Goal: Find specific page/section: Find specific page/section

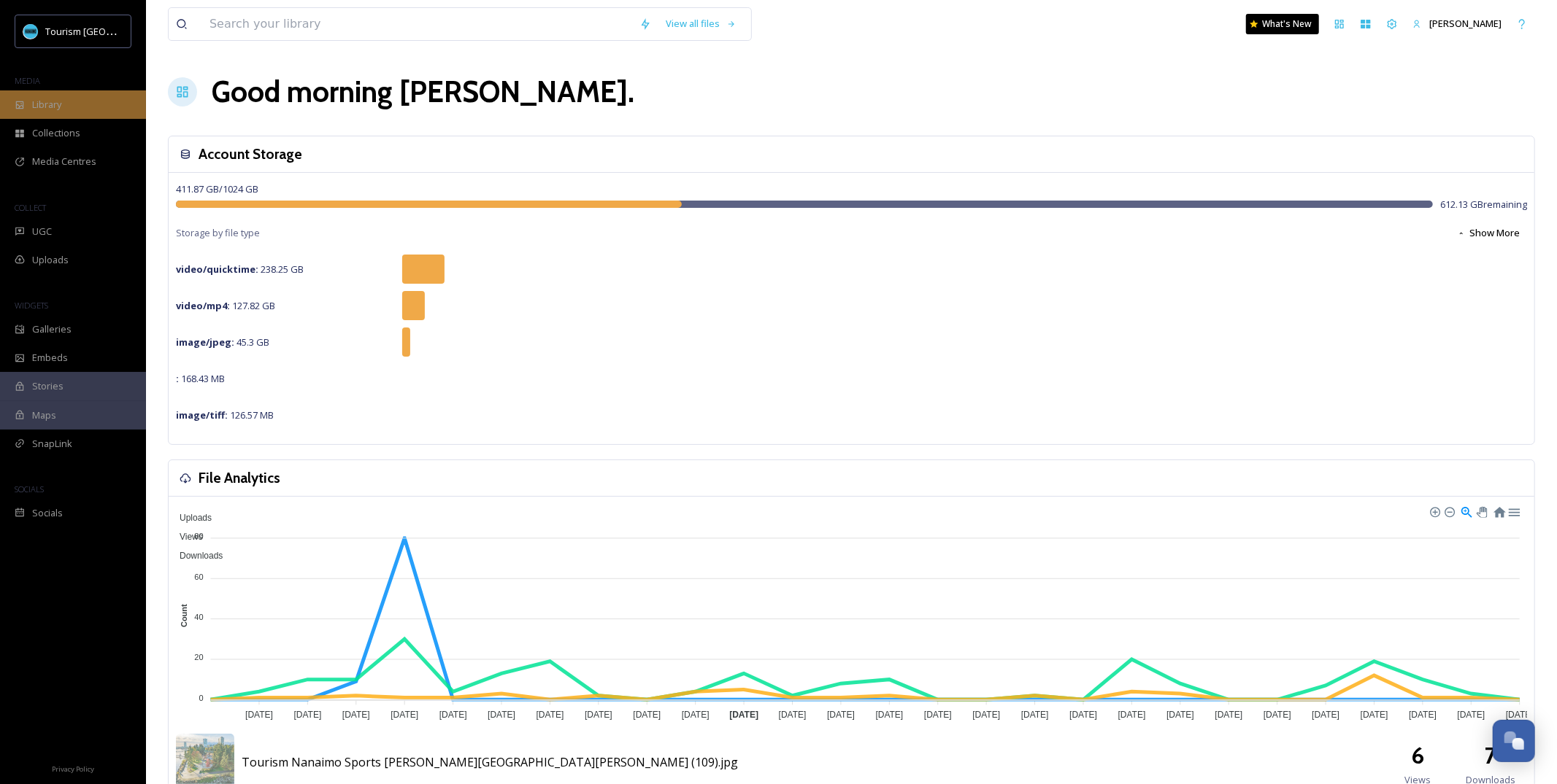
click at [38, 98] on span "Library" at bounding box center [46, 105] width 29 height 14
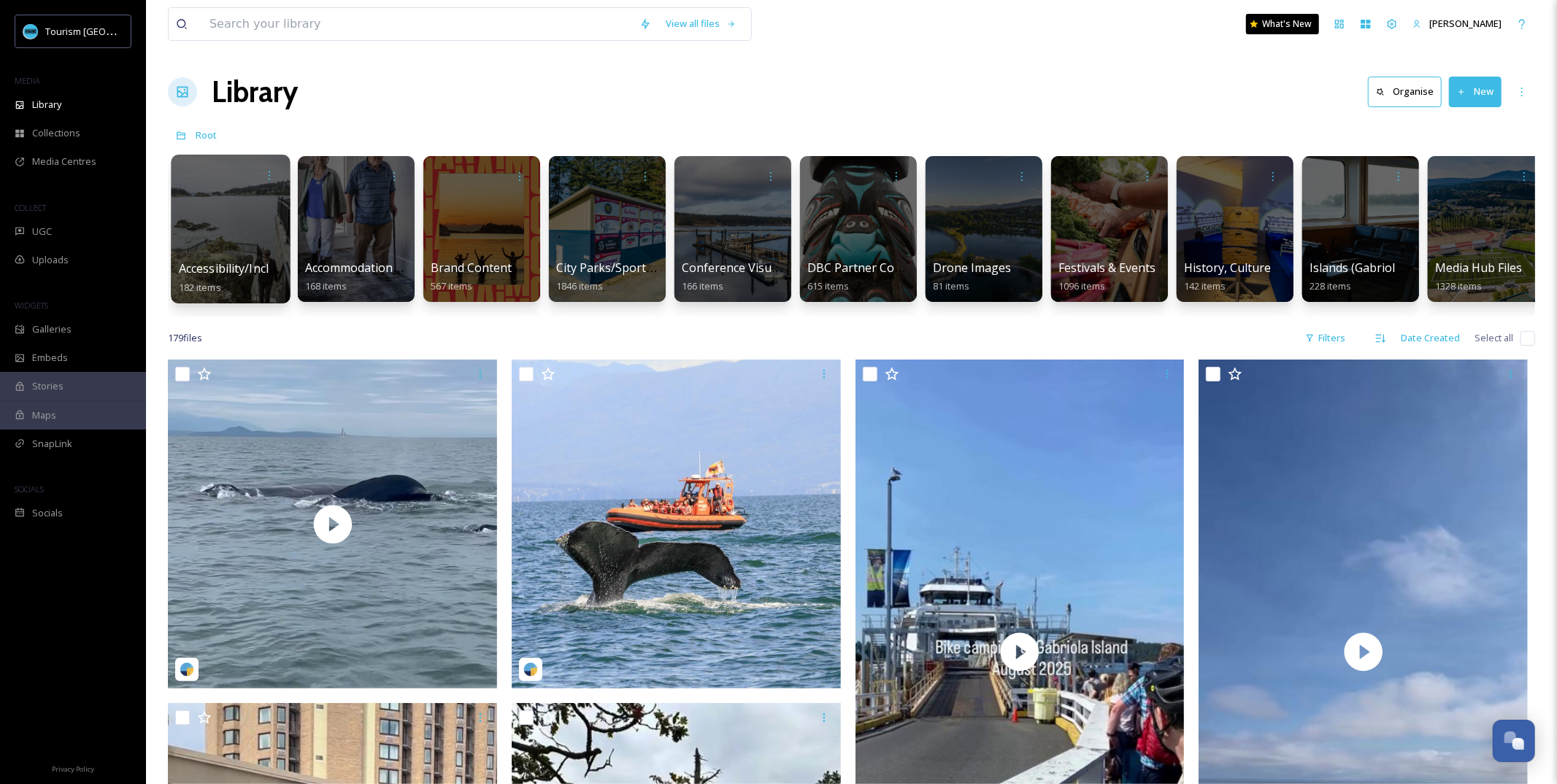
click at [245, 248] on div at bounding box center [230, 229] width 119 height 149
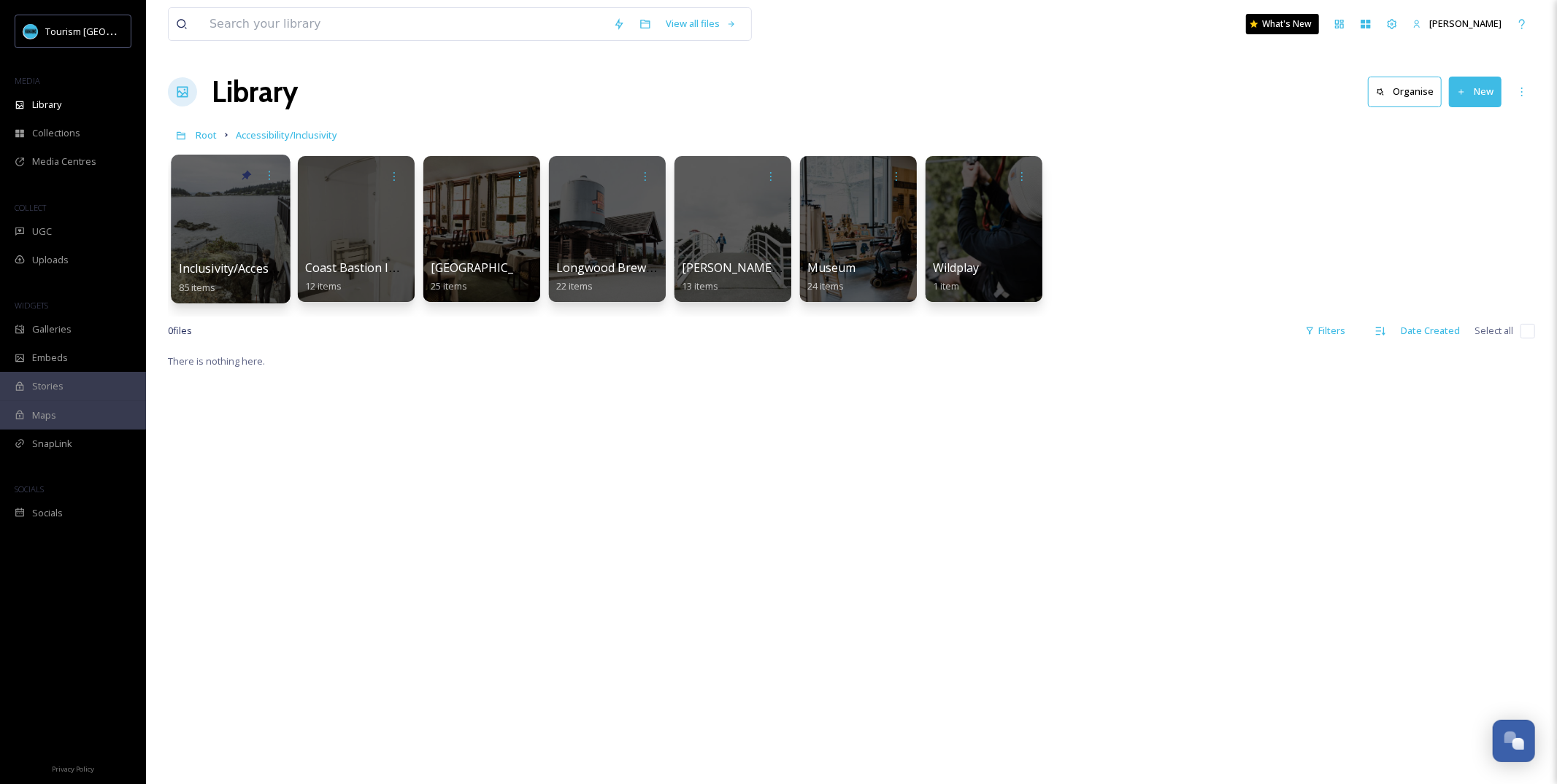
click at [249, 246] on div at bounding box center [230, 229] width 119 height 149
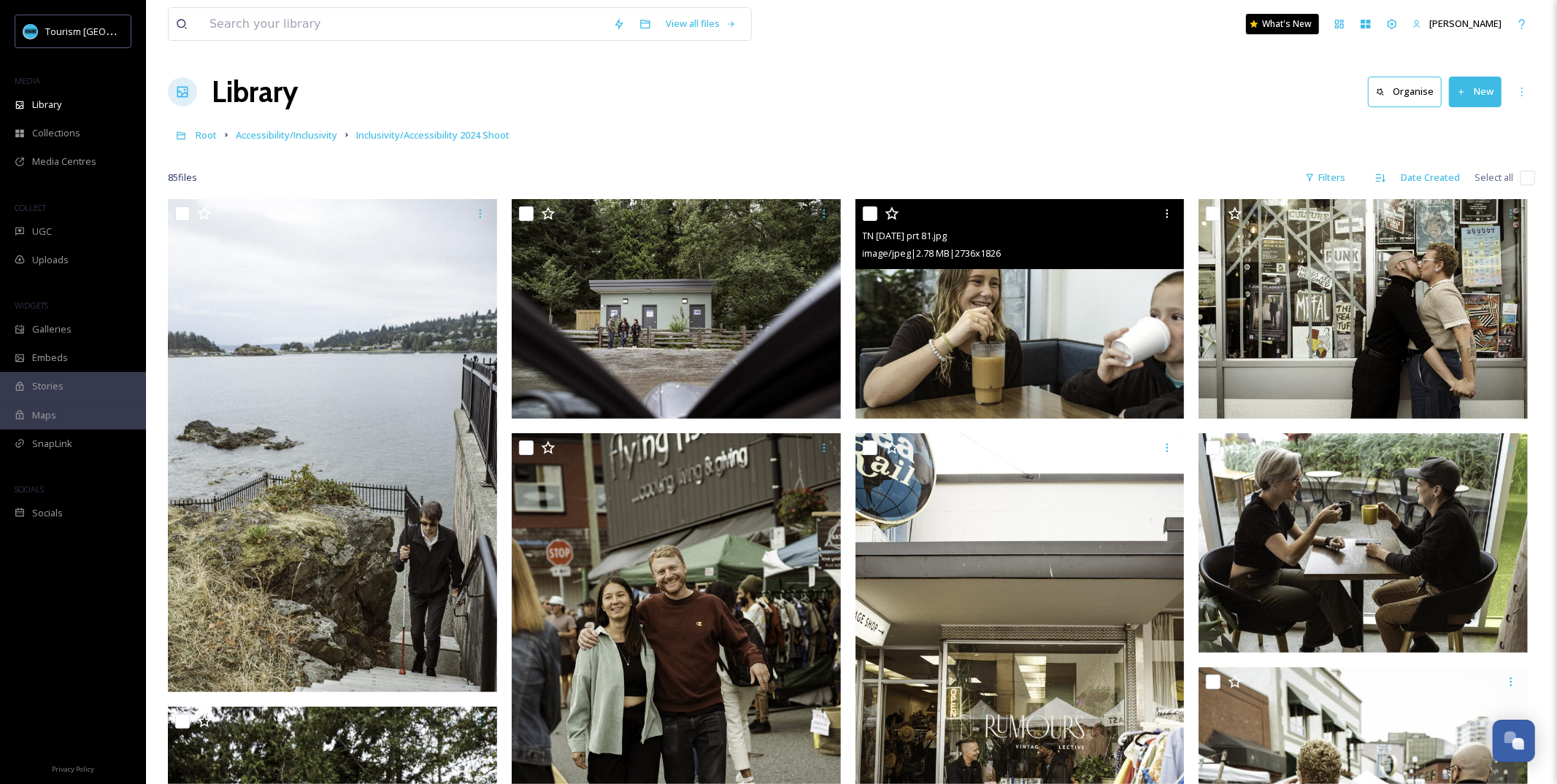
click at [1057, 351] on img at bounding box center [1019, 309] width 329 height 220
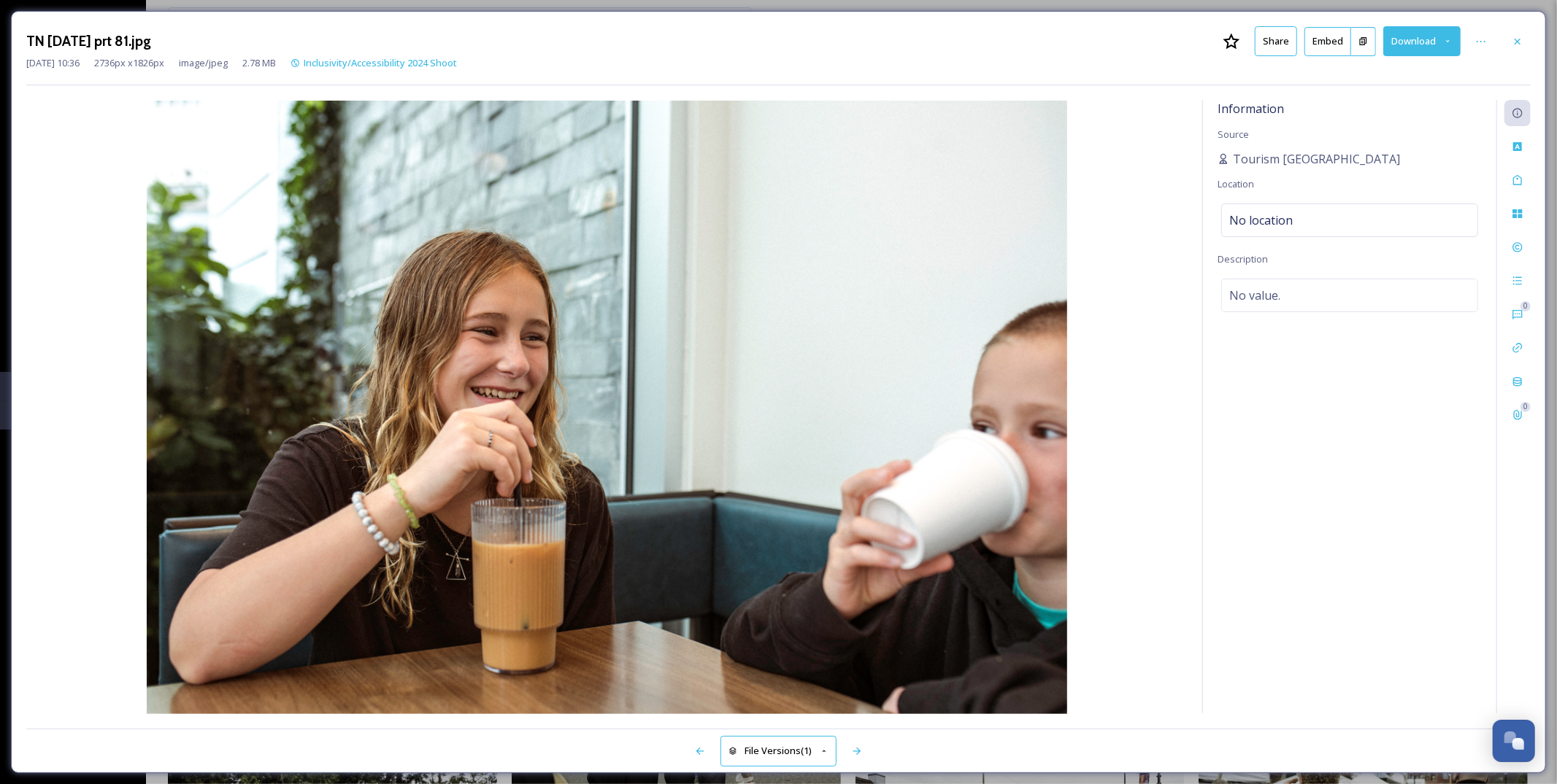
click at [1280, 37] on button "Share" at bounding box center [1275, 42] width 42 height 30
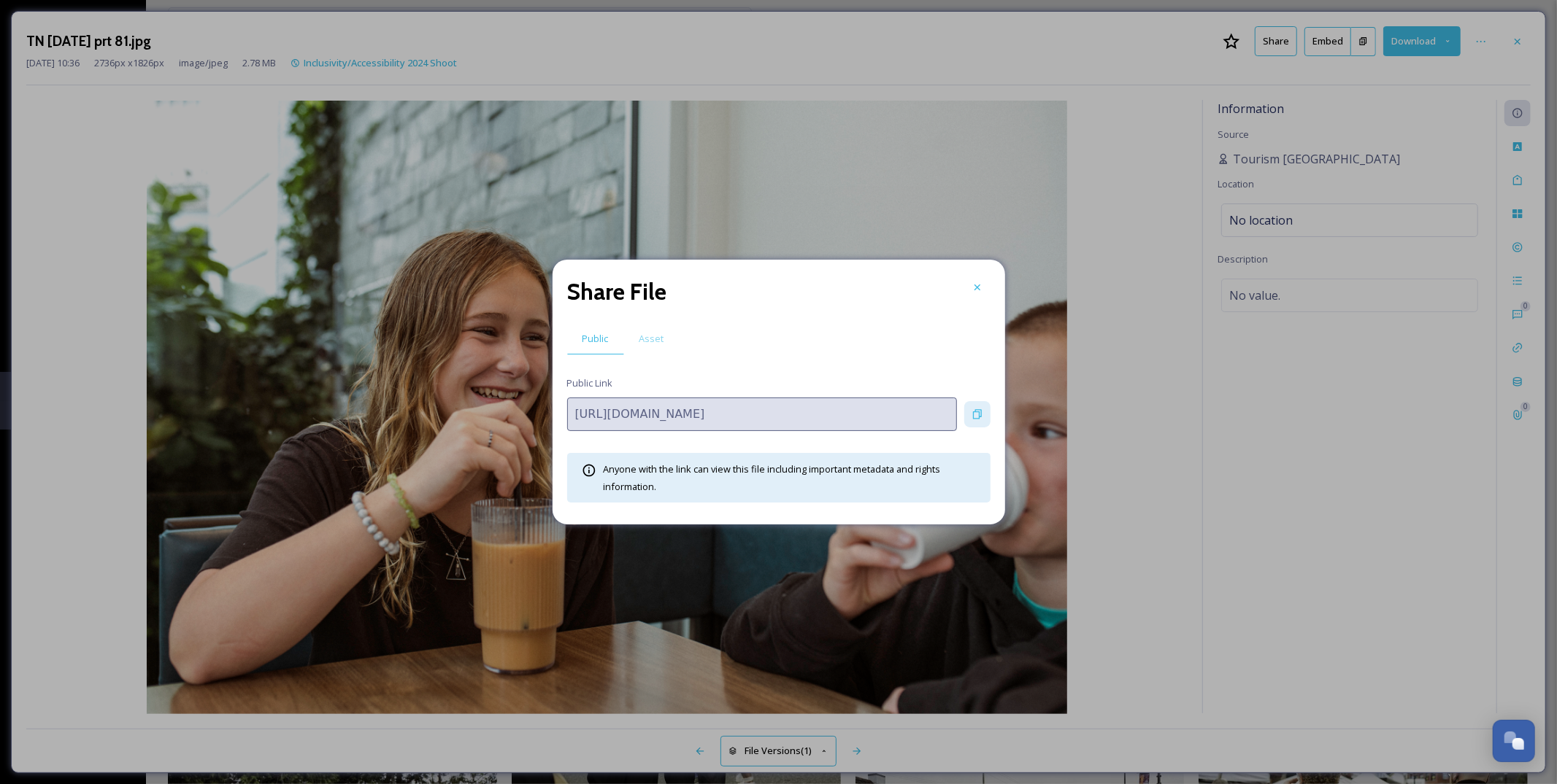
click at [965, 412] on div at bounding box center [978, 414] width 26 height 26
click at [978, 292] on icon at bounding box center [977, 288] width 11 height 11
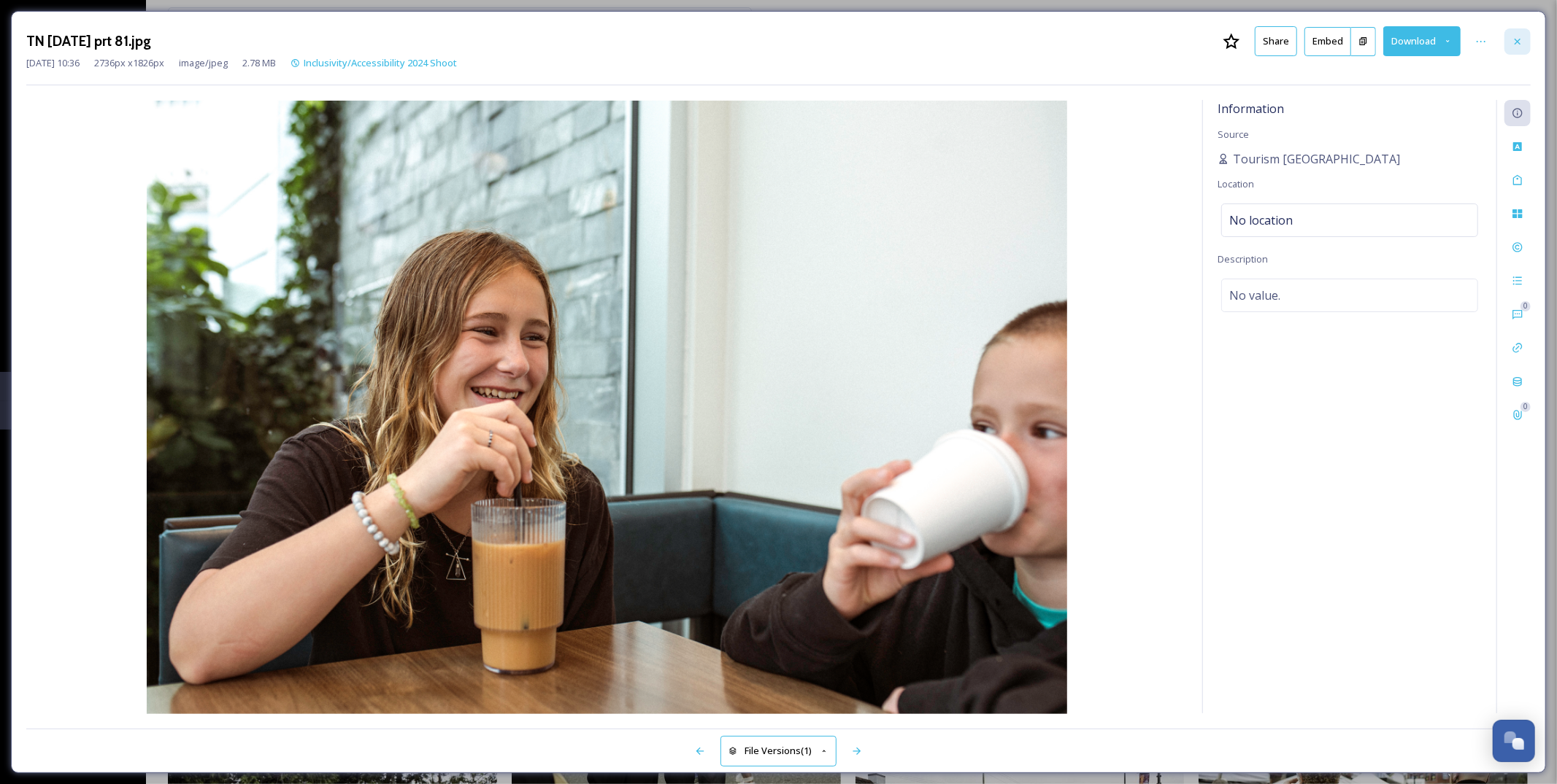
click at [1523, 41] on div at bounding box center [1517, 42] width 26 height 26
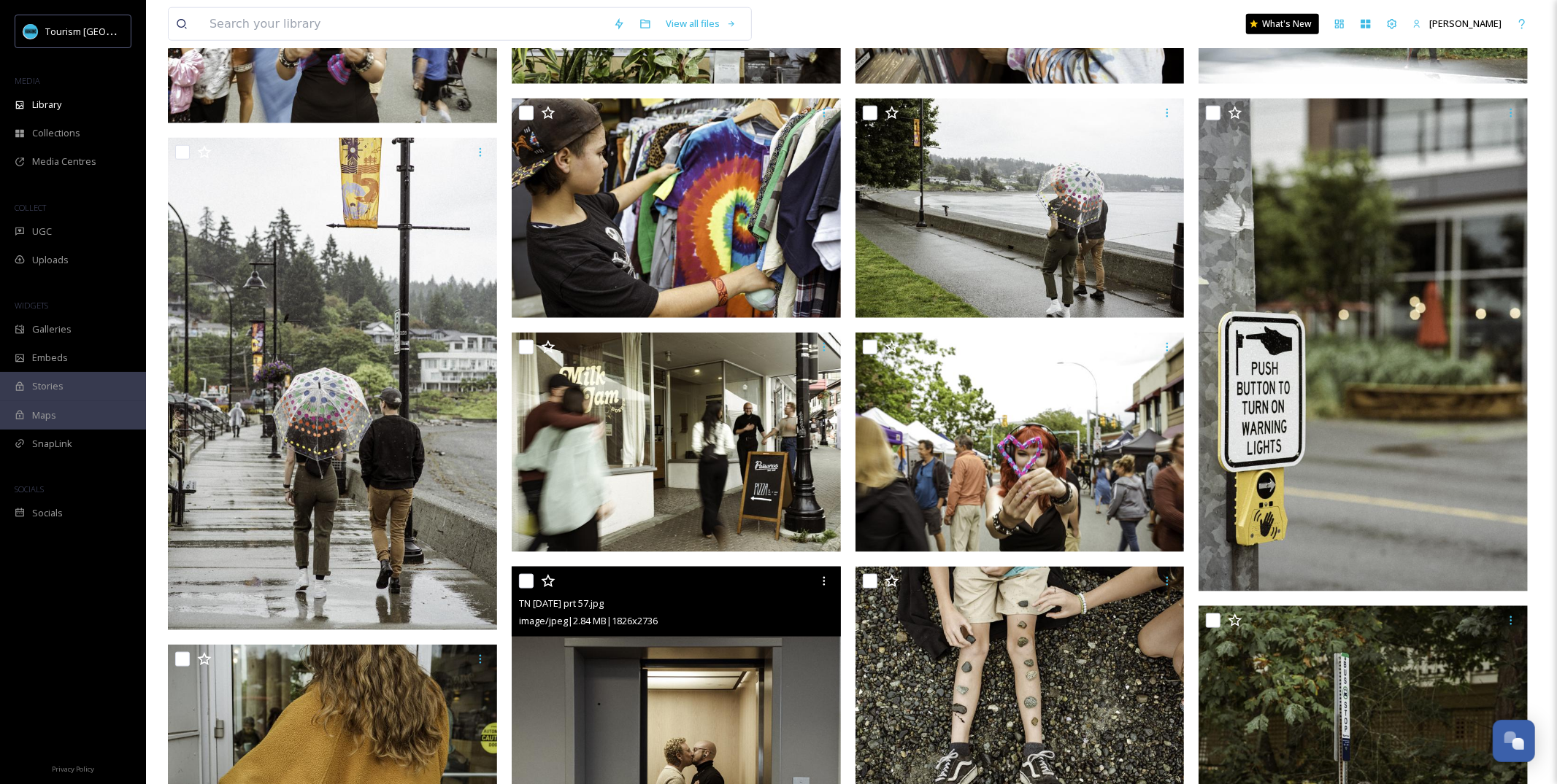
scroll to position [1183, 0]
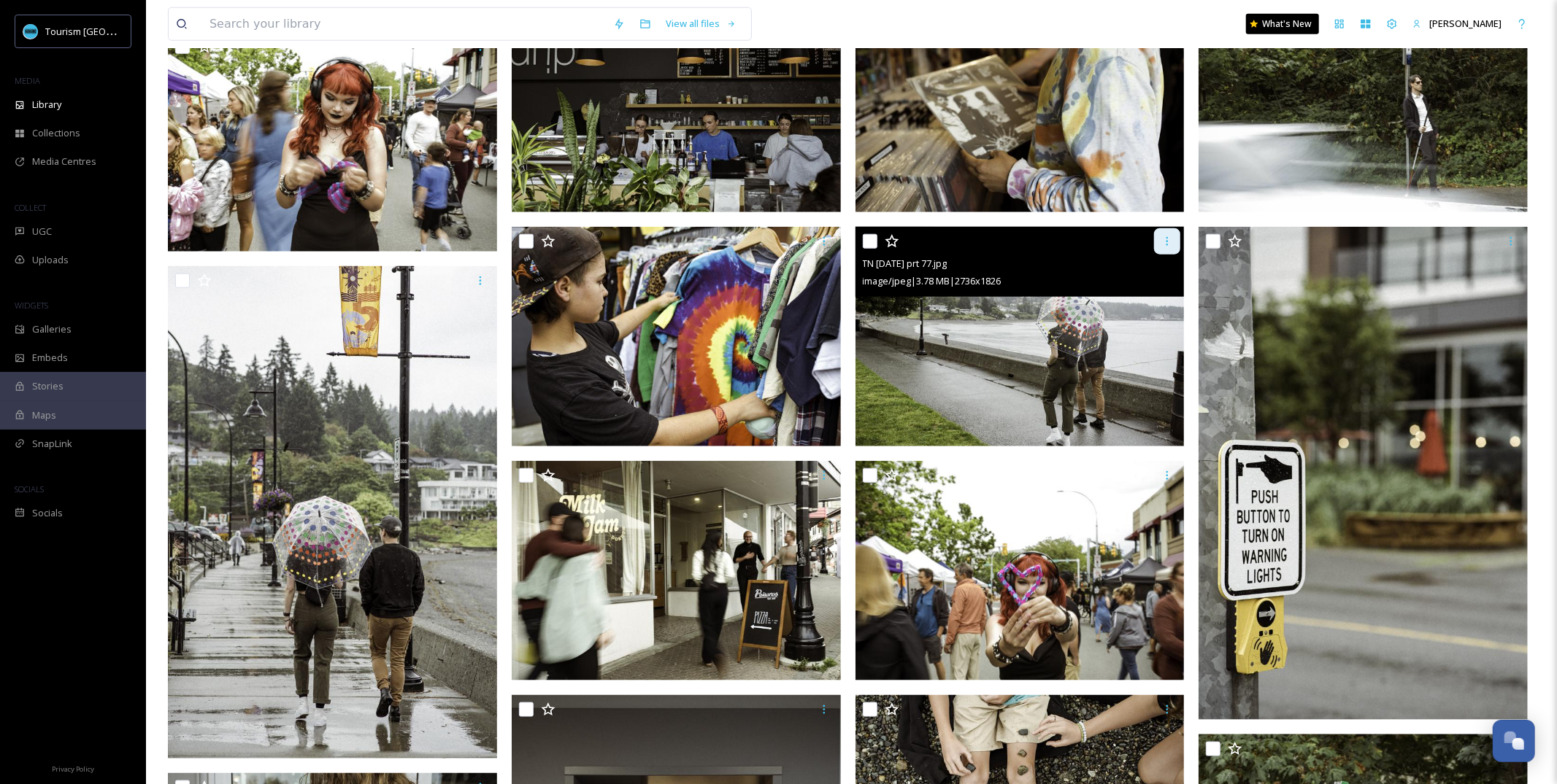
click at [1167, 246] on icon at bounding box center [1166, 242] width 11 height 11
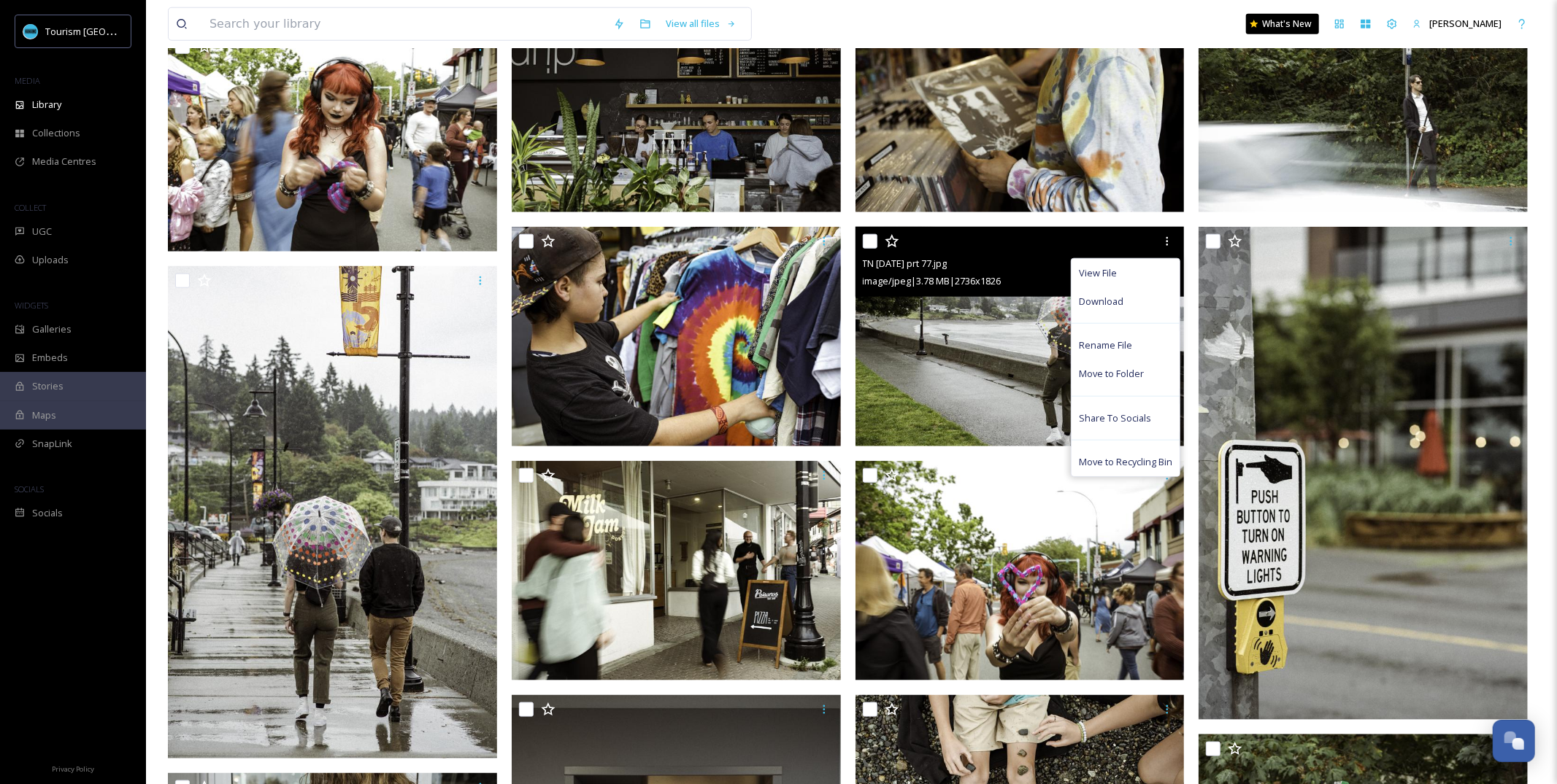
click at [983, 363] on img at bounding box center [1019, 337] width 329 height 220
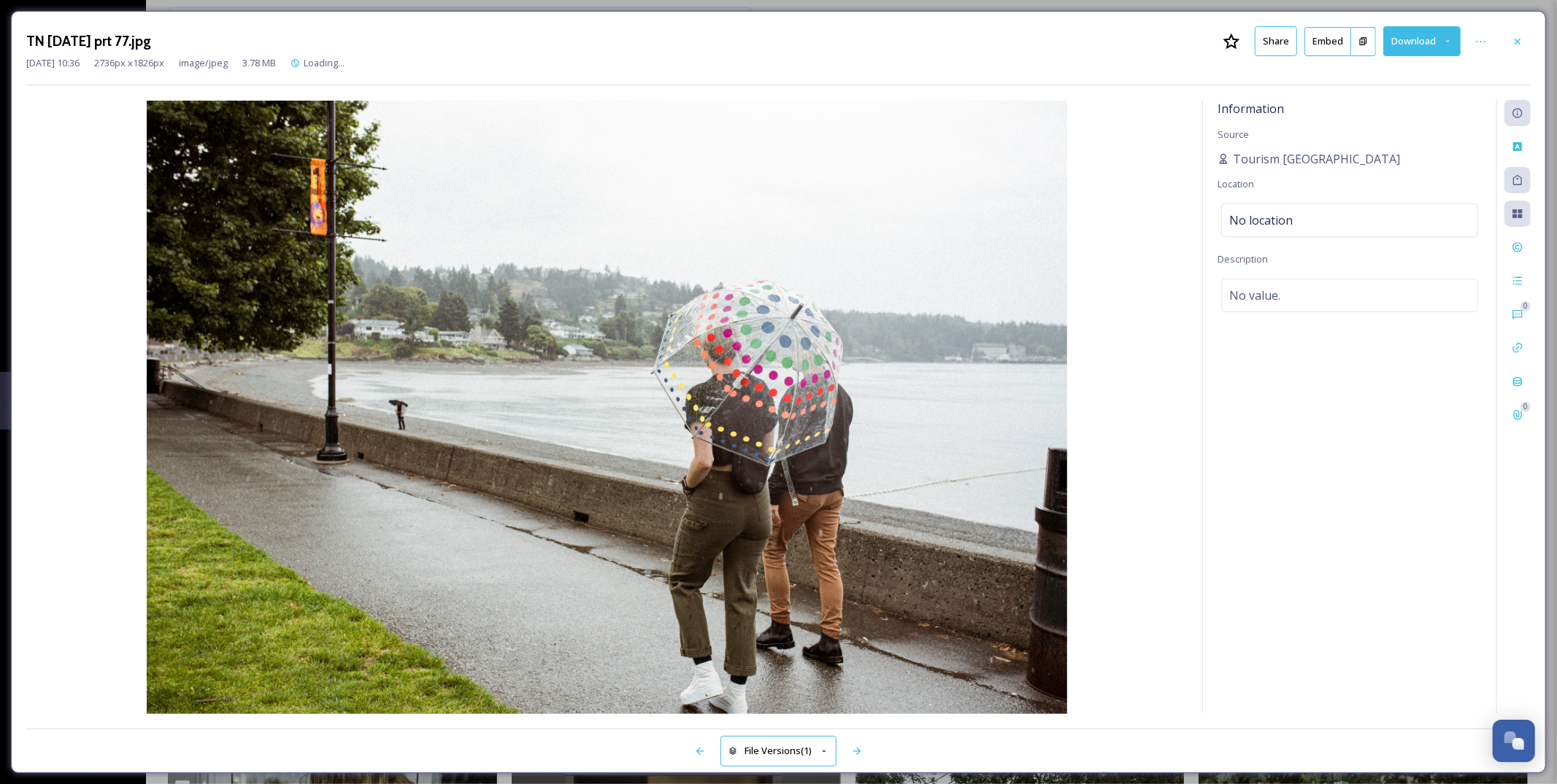
click at [1270, 46] on button "Share" at bounding box center [1275, 42] width 42 height 30
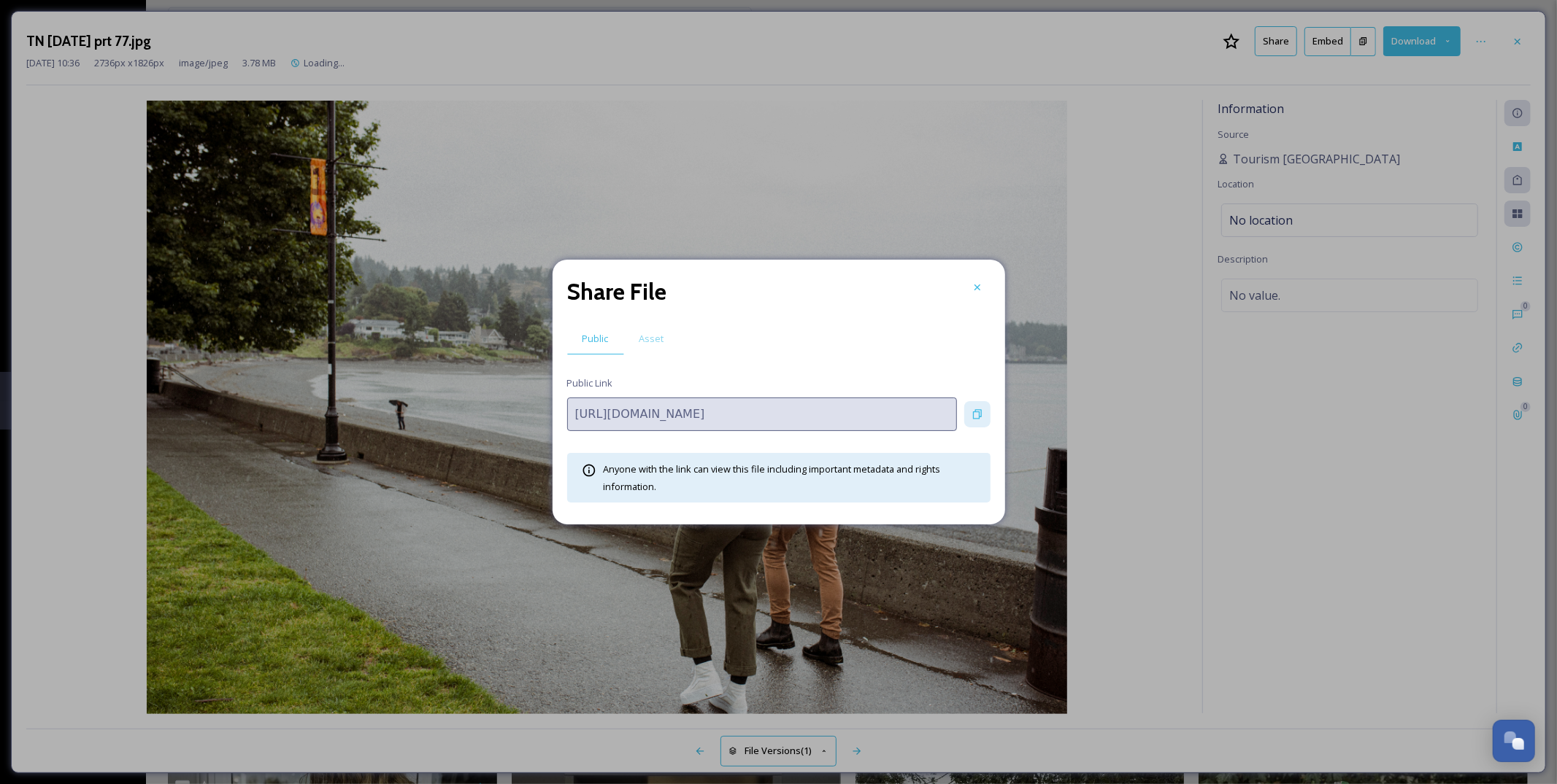
click at [982, 409] on icon at bounding box center [977, 414] width 11 height 11
click at [980, 288] on icon at bounding box center [977, 288] width 11 height 11
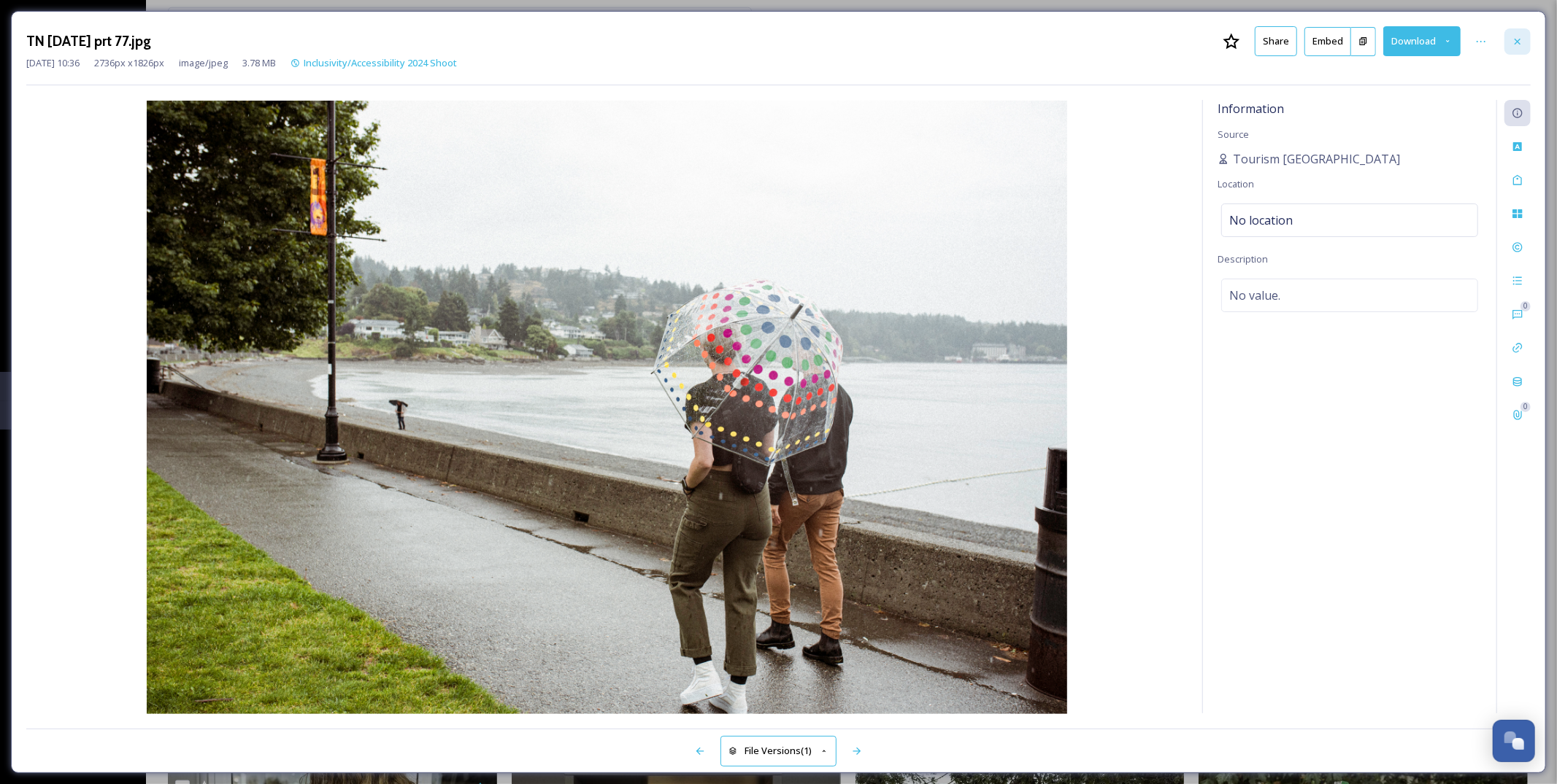
click at [1515, 43] on icon at bounding box center [1517, 42] width 11 height 11
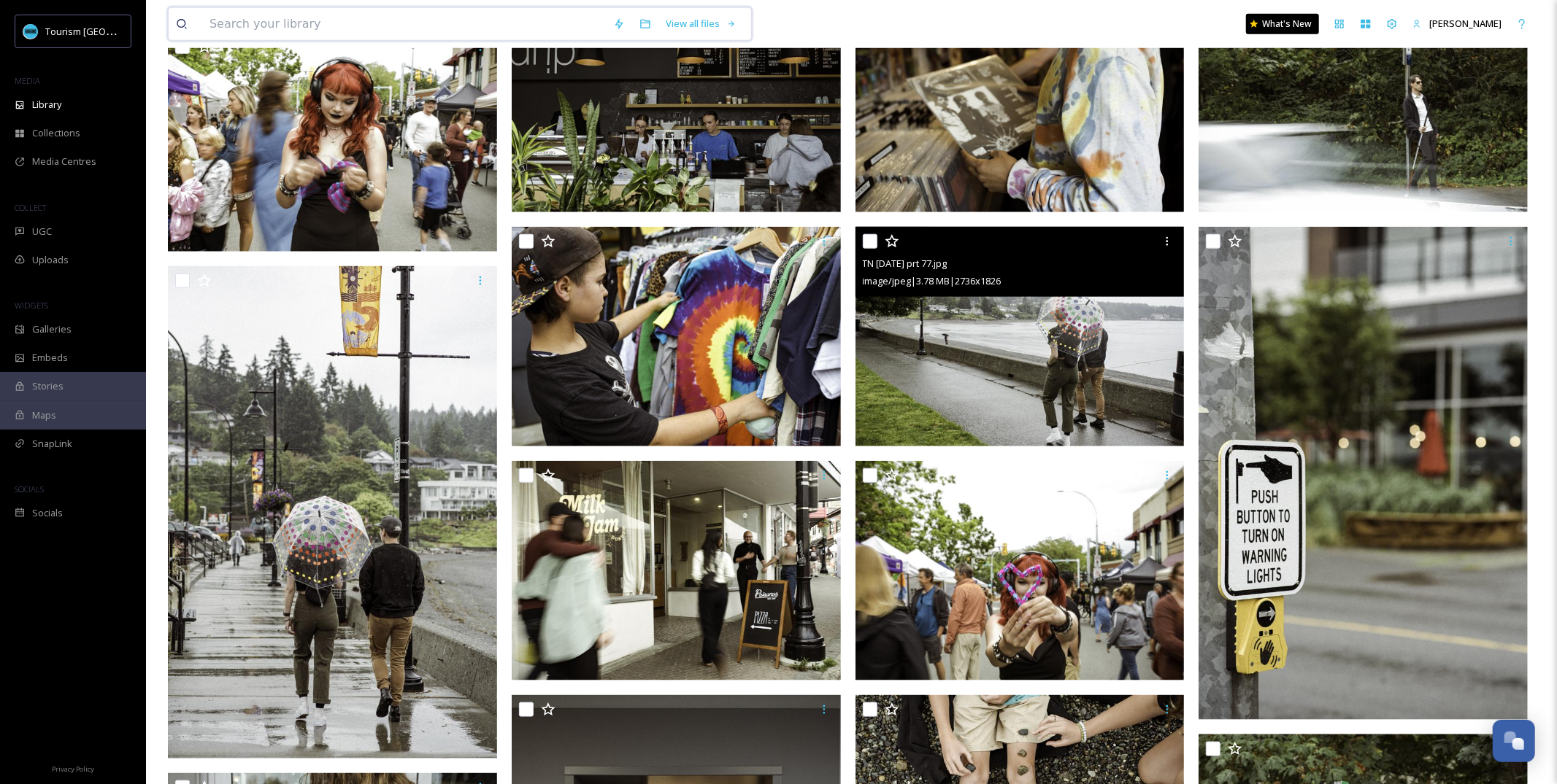
click at [467, 25] on input at bounding box center [404, 25] width 404 height 32
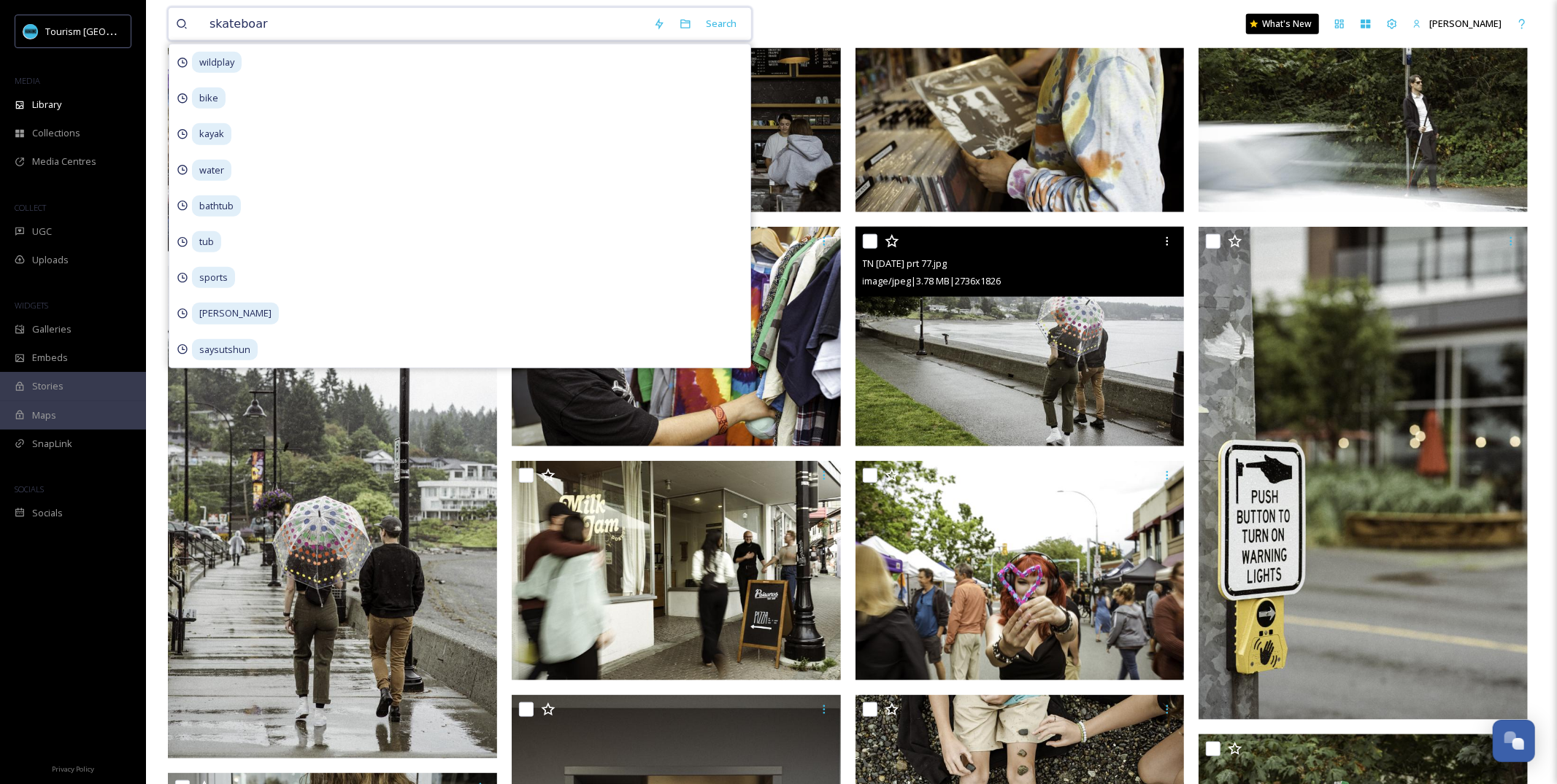
type input "skateboard"
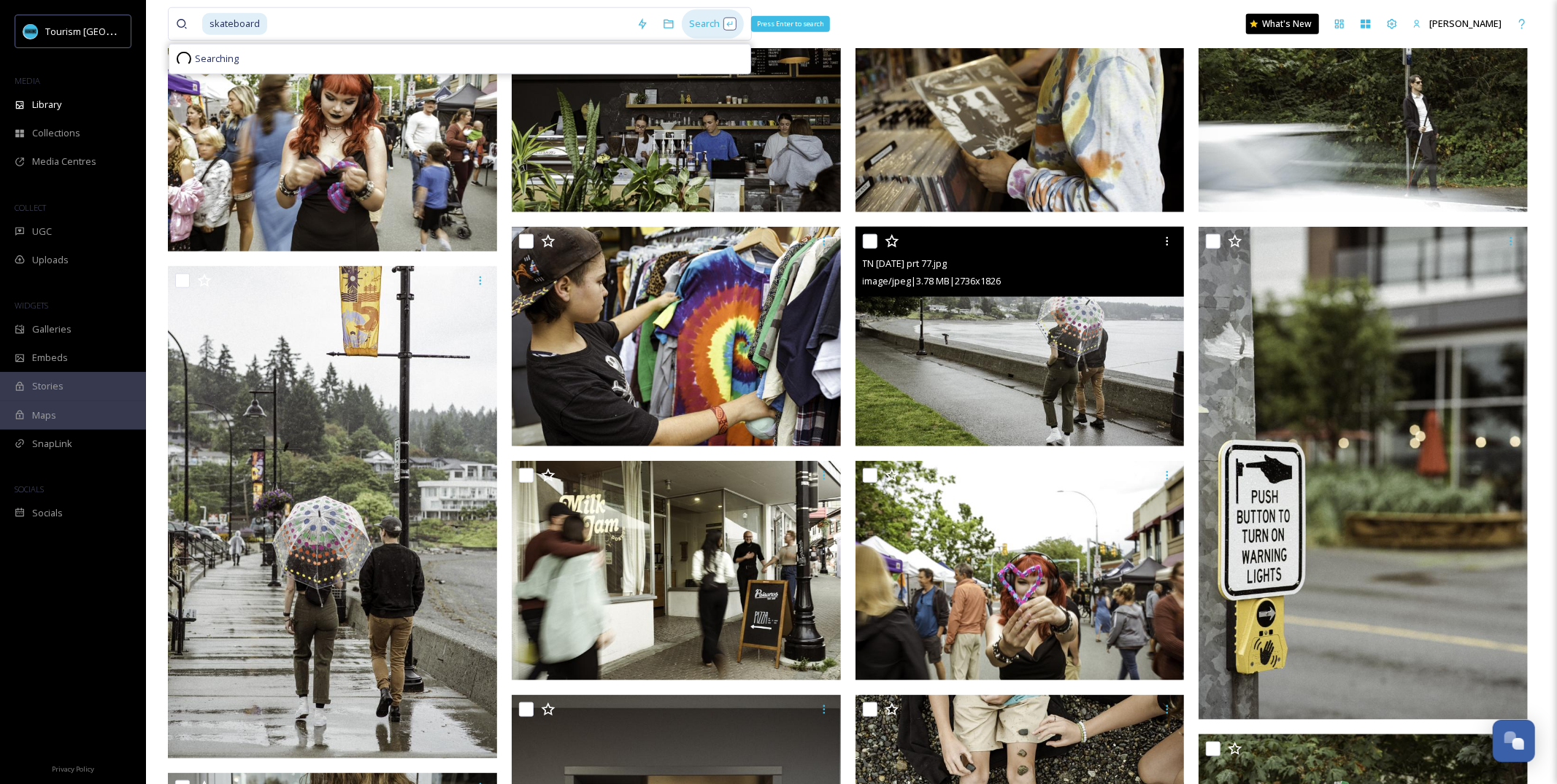
click at [701, 23] on div "Search Press Enter to search" at bounding box center [712, 24] width 62 height 28
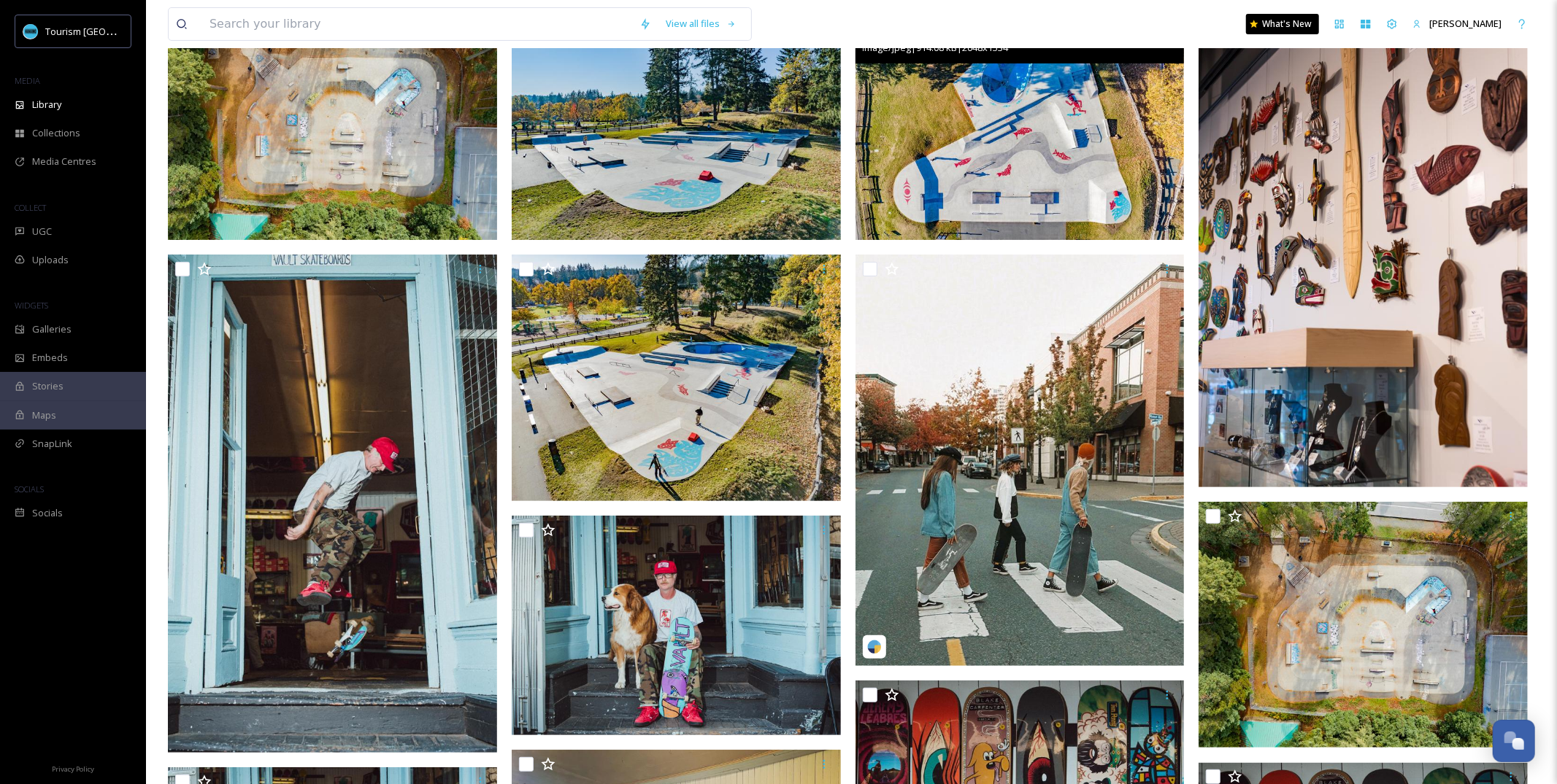
scroll to position [198, 0]
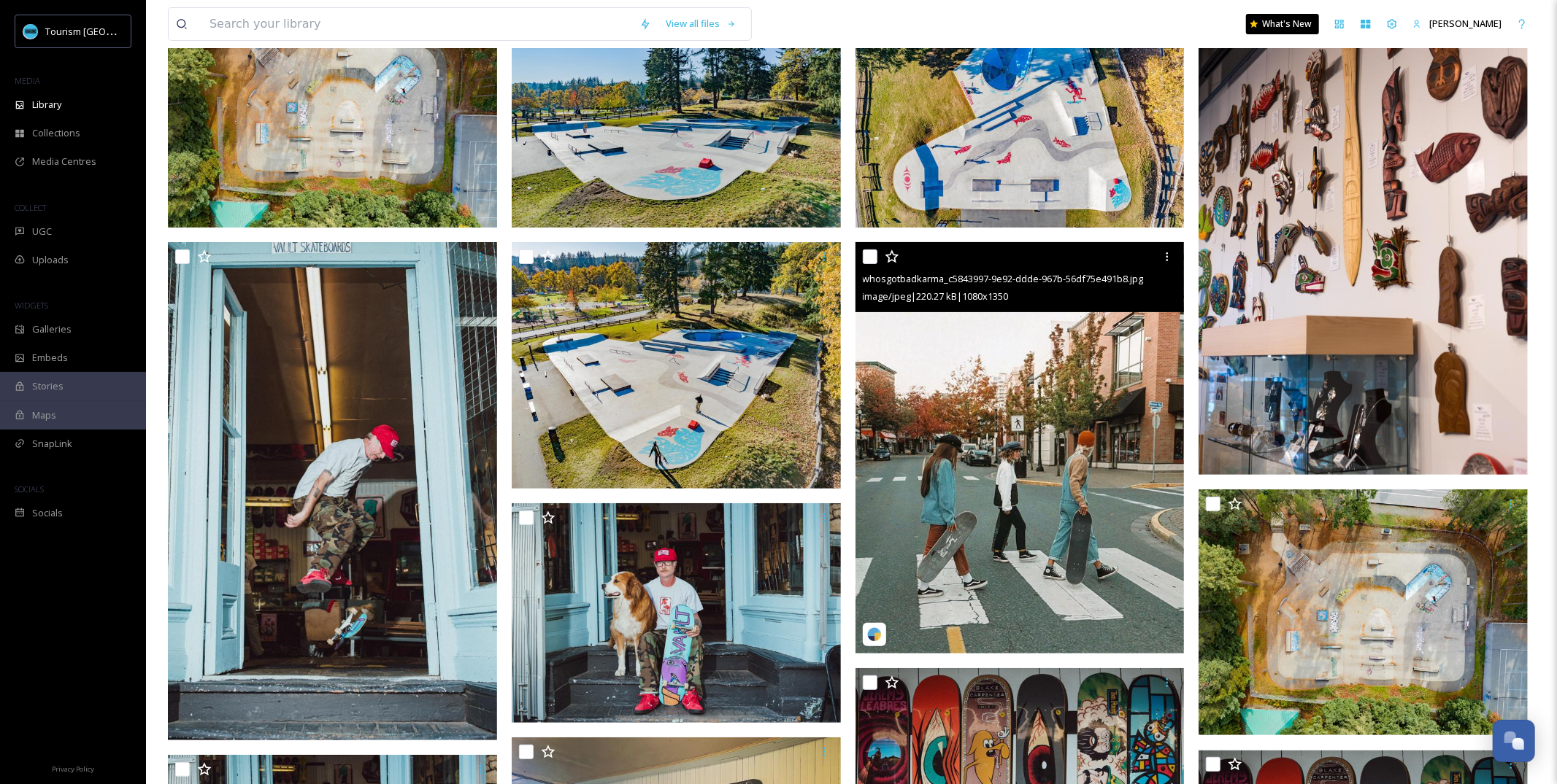
click at [976, 410] on img at bounding box center [1019, 448] width 329 height 411
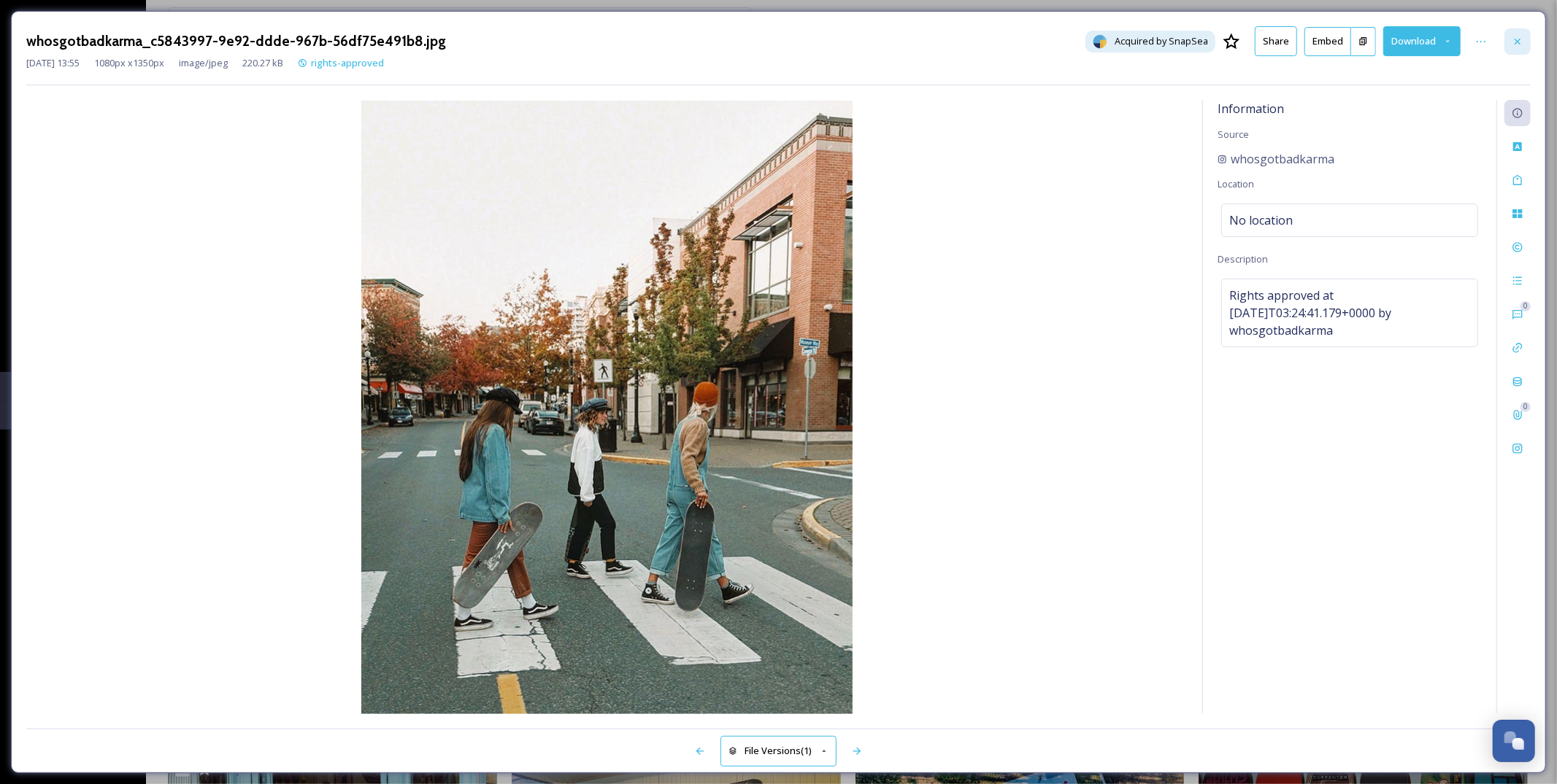
click at [1515, 31] on div at bounding box center [1517, 42] width 26 height 26
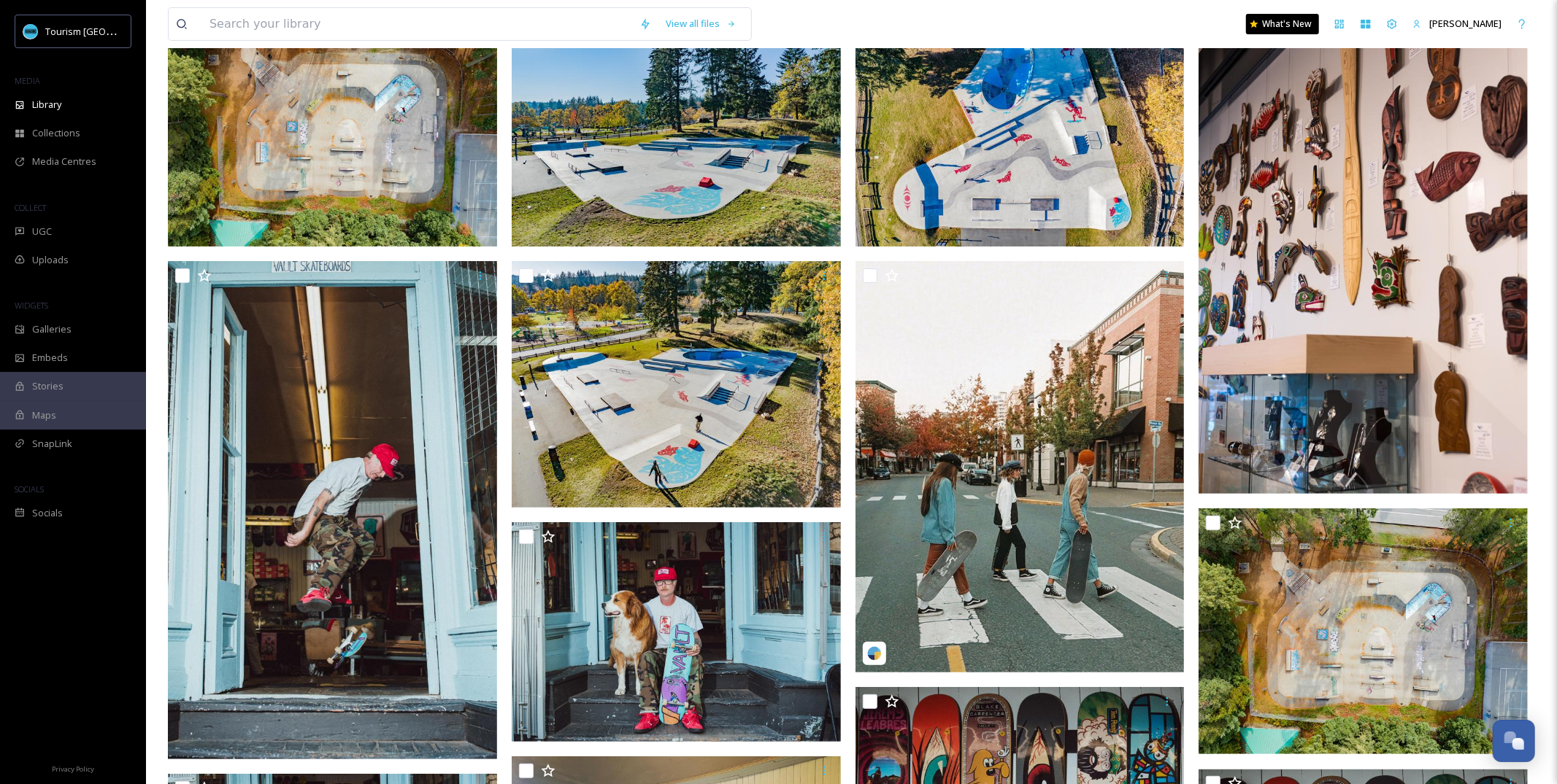
scroll to position [107, 0]
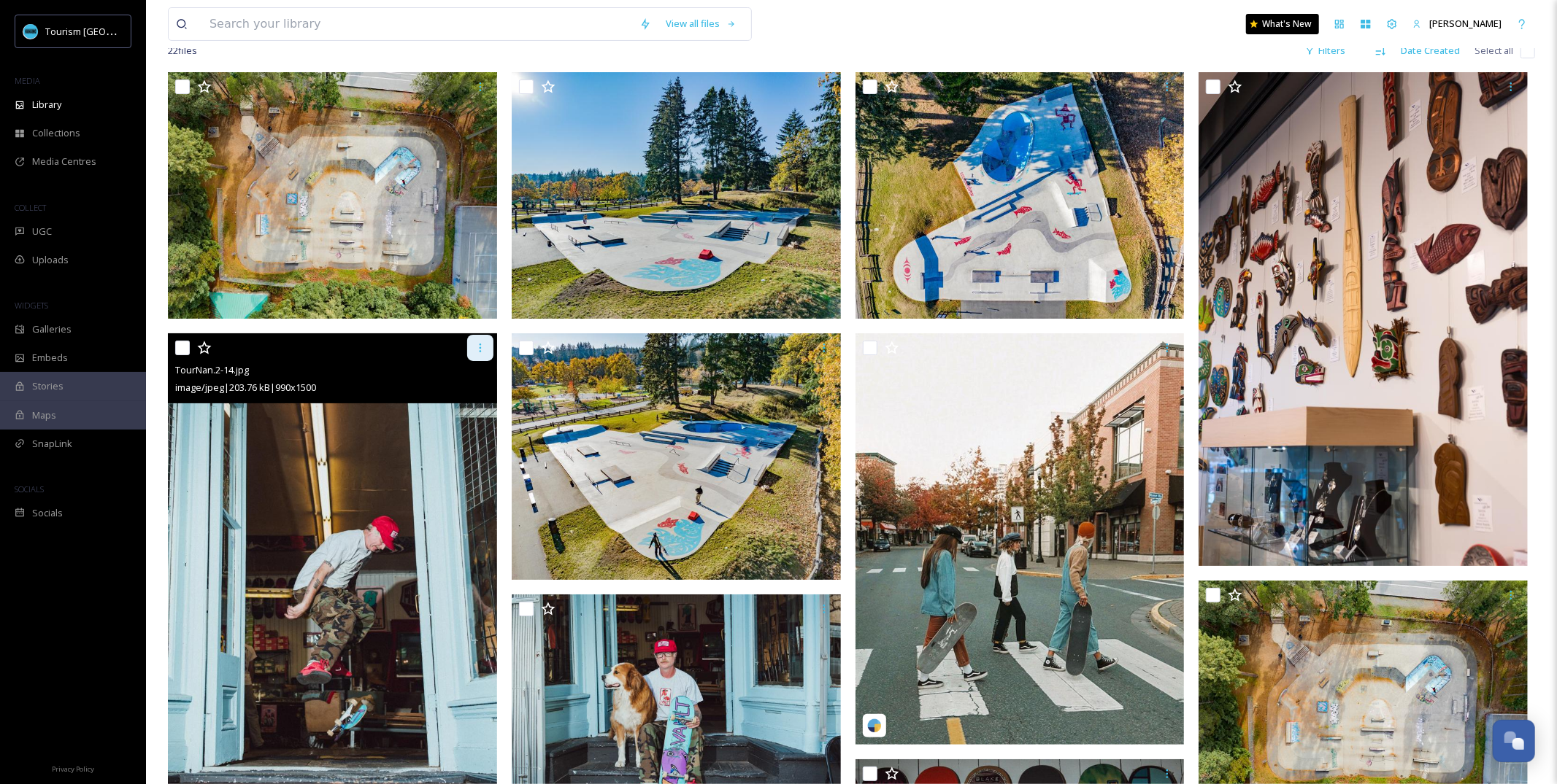
click at [488, 355] on div at bounding box center [480, 348] width 26 height 26
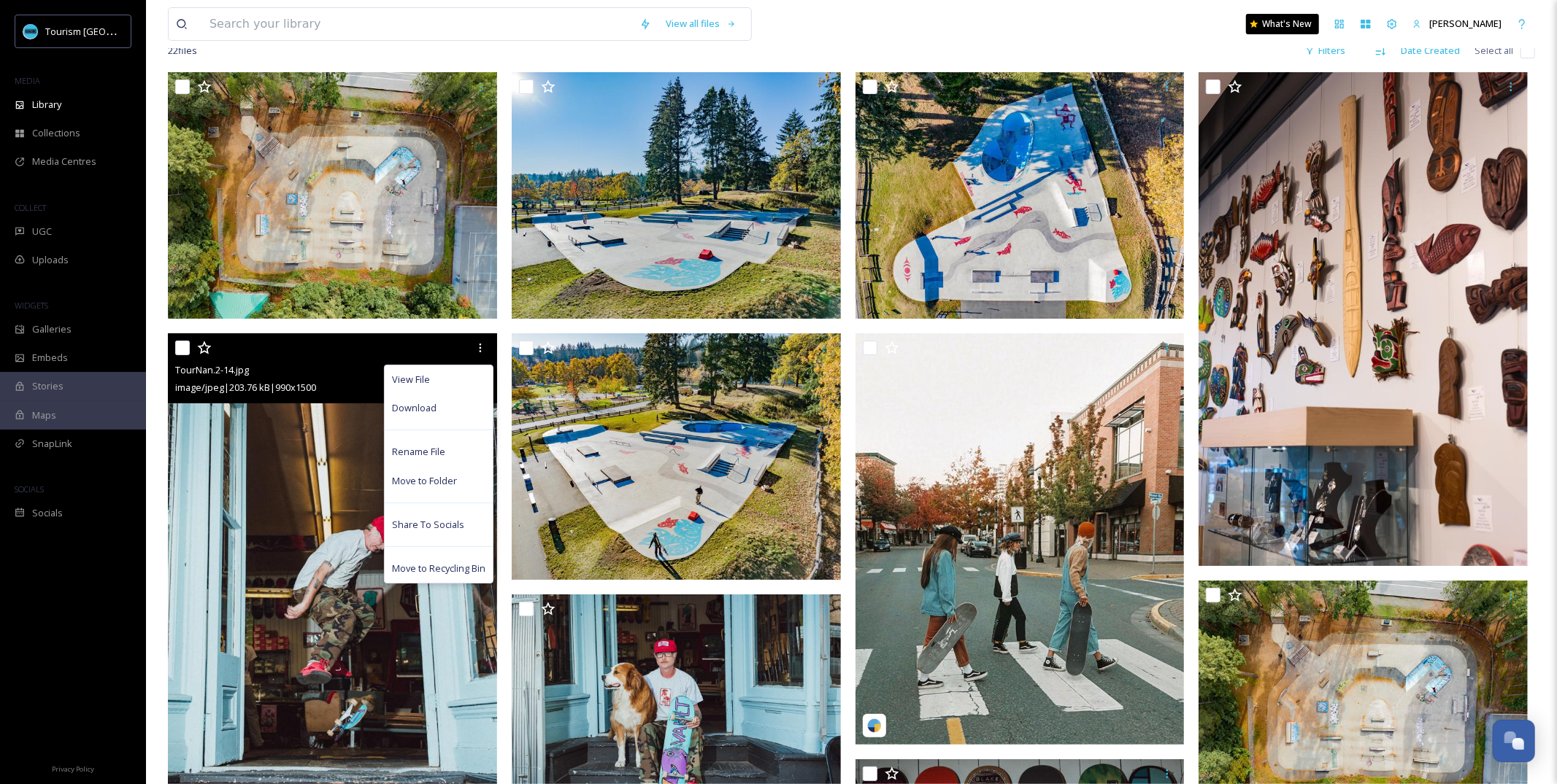
click at [293, 534] on img at bounding box center [332, 582] width 329 height 498
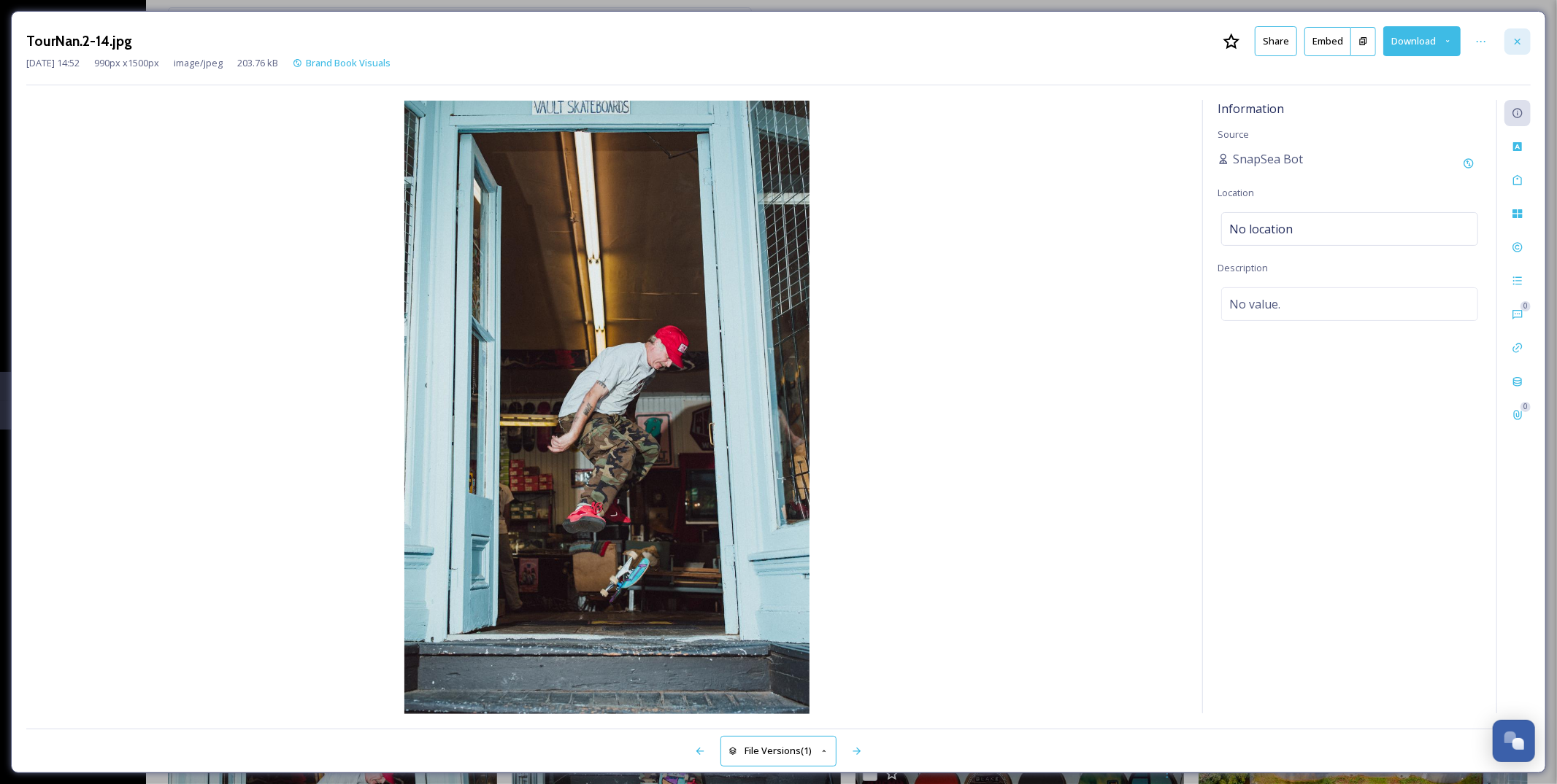
click at [1512, 41] on icon at bounding box center [1517, 42] width 11 height 11
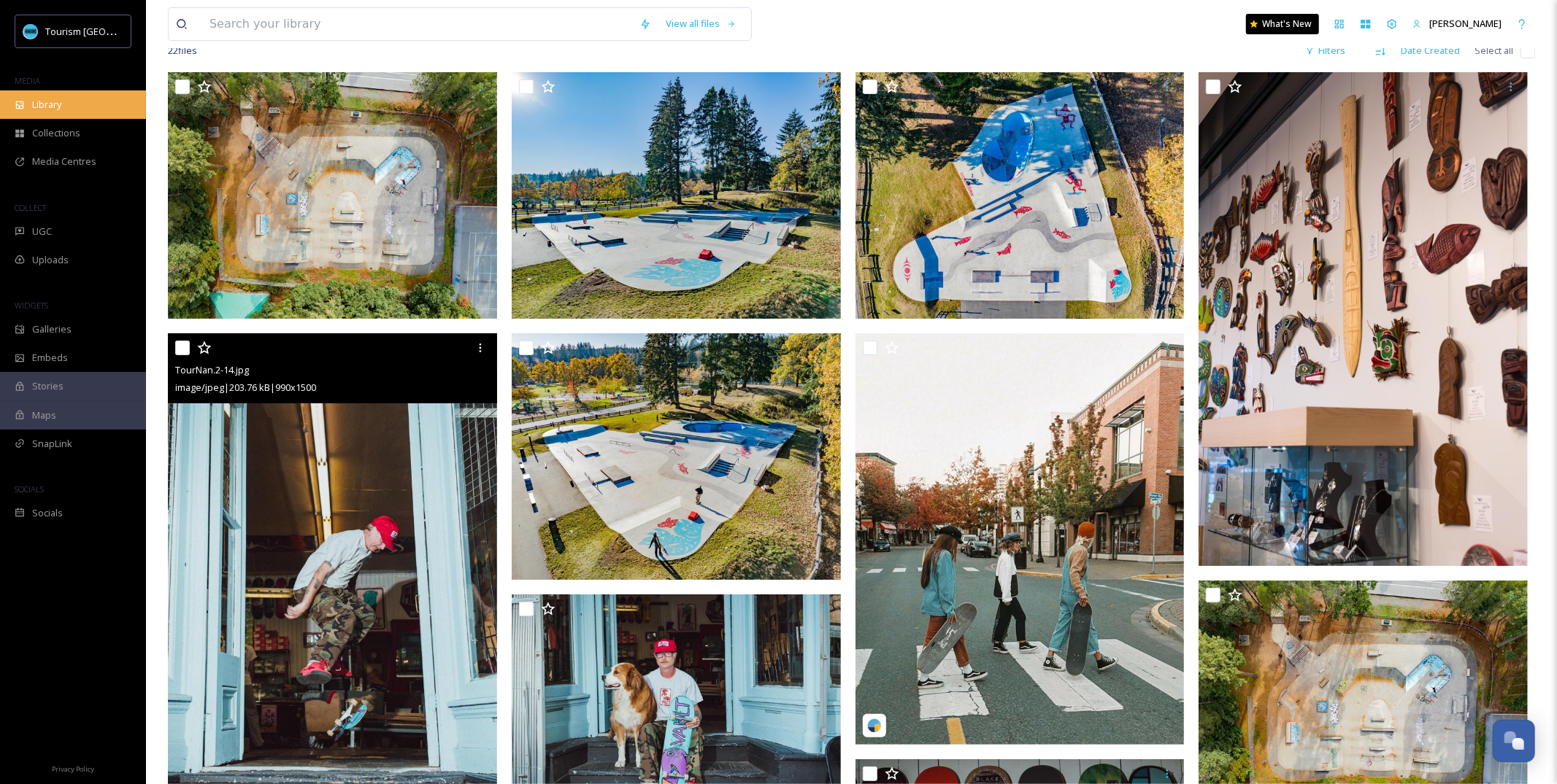
click at [76, 105] on div "Library" at bounding box center [73, 105] width 146 height 28
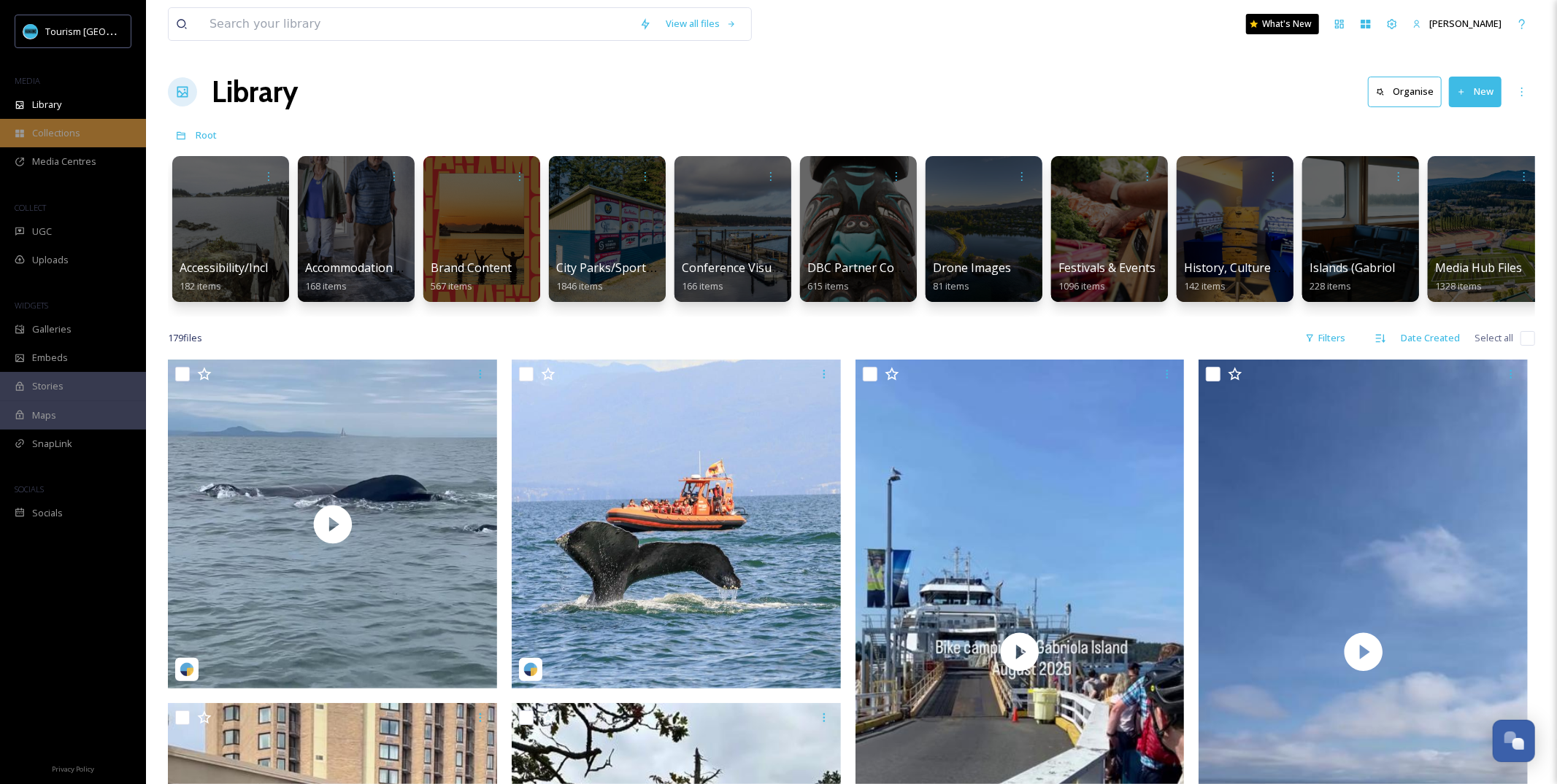
click at [67, 134] on span "Collections" at bounding box center [56, 133] width 48 height 14
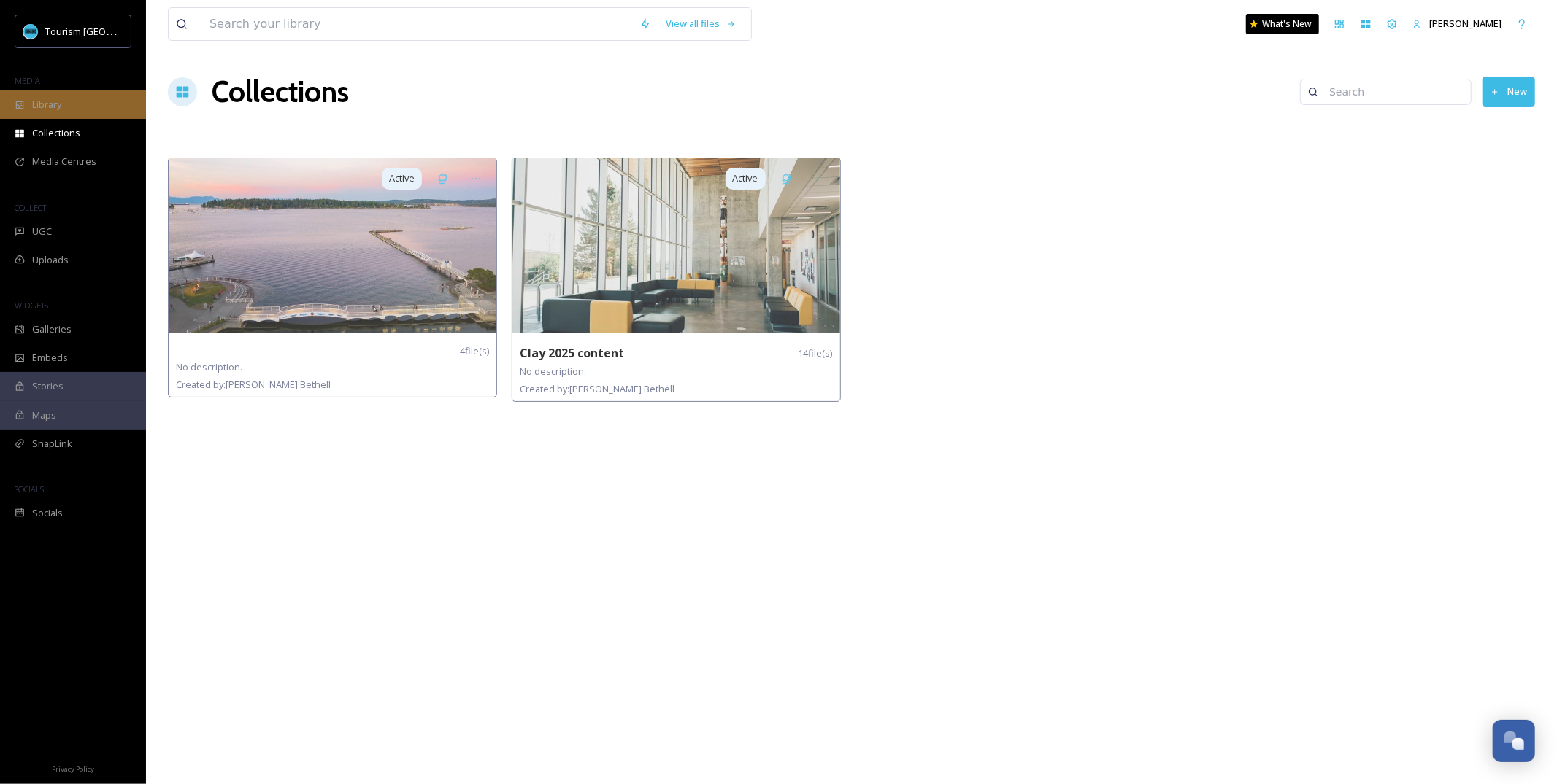
click at [63, 107] on div "Library" at bounding box center [73, 105] width 146 height 28
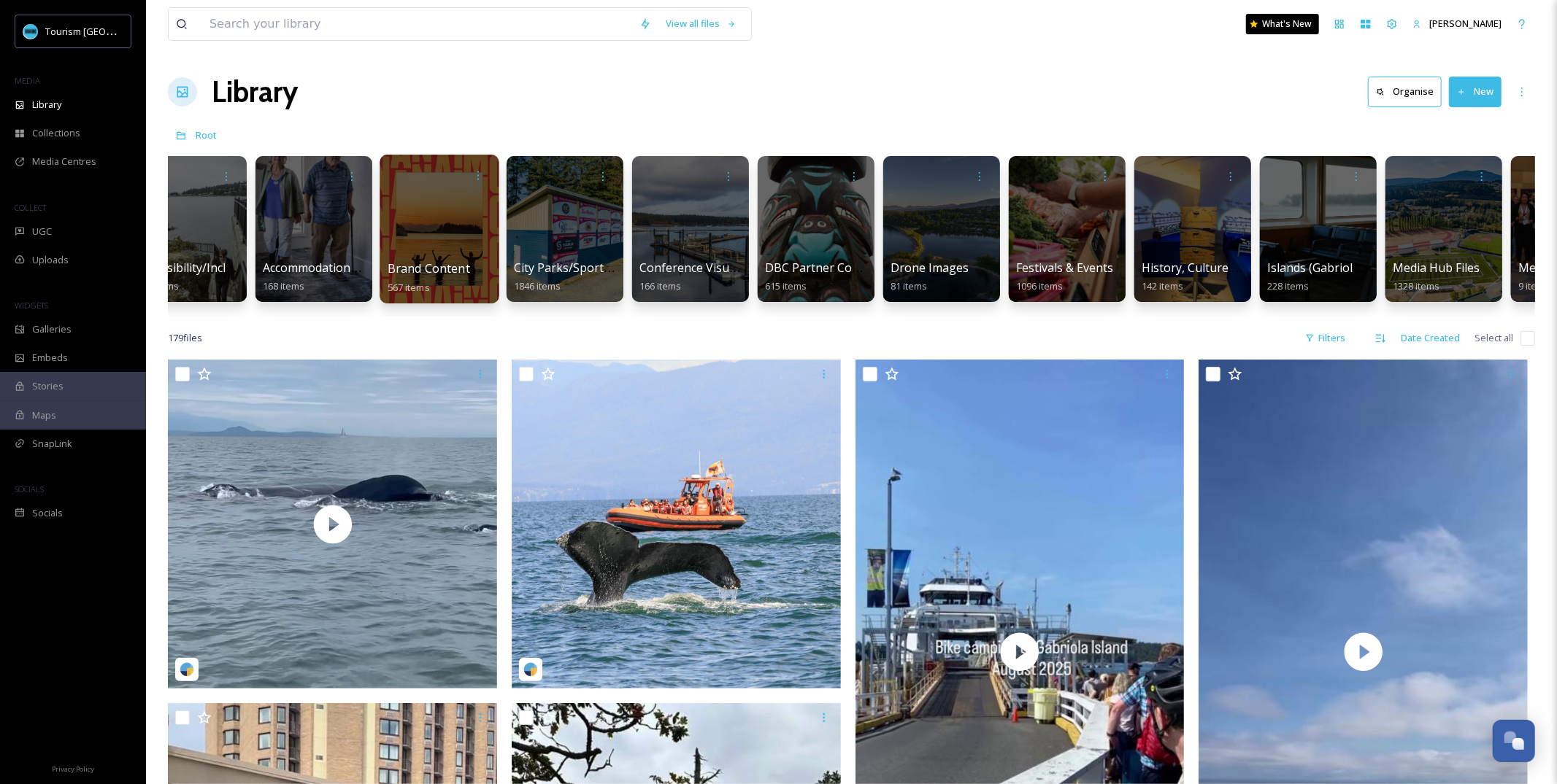
scroll to position [0, 86]
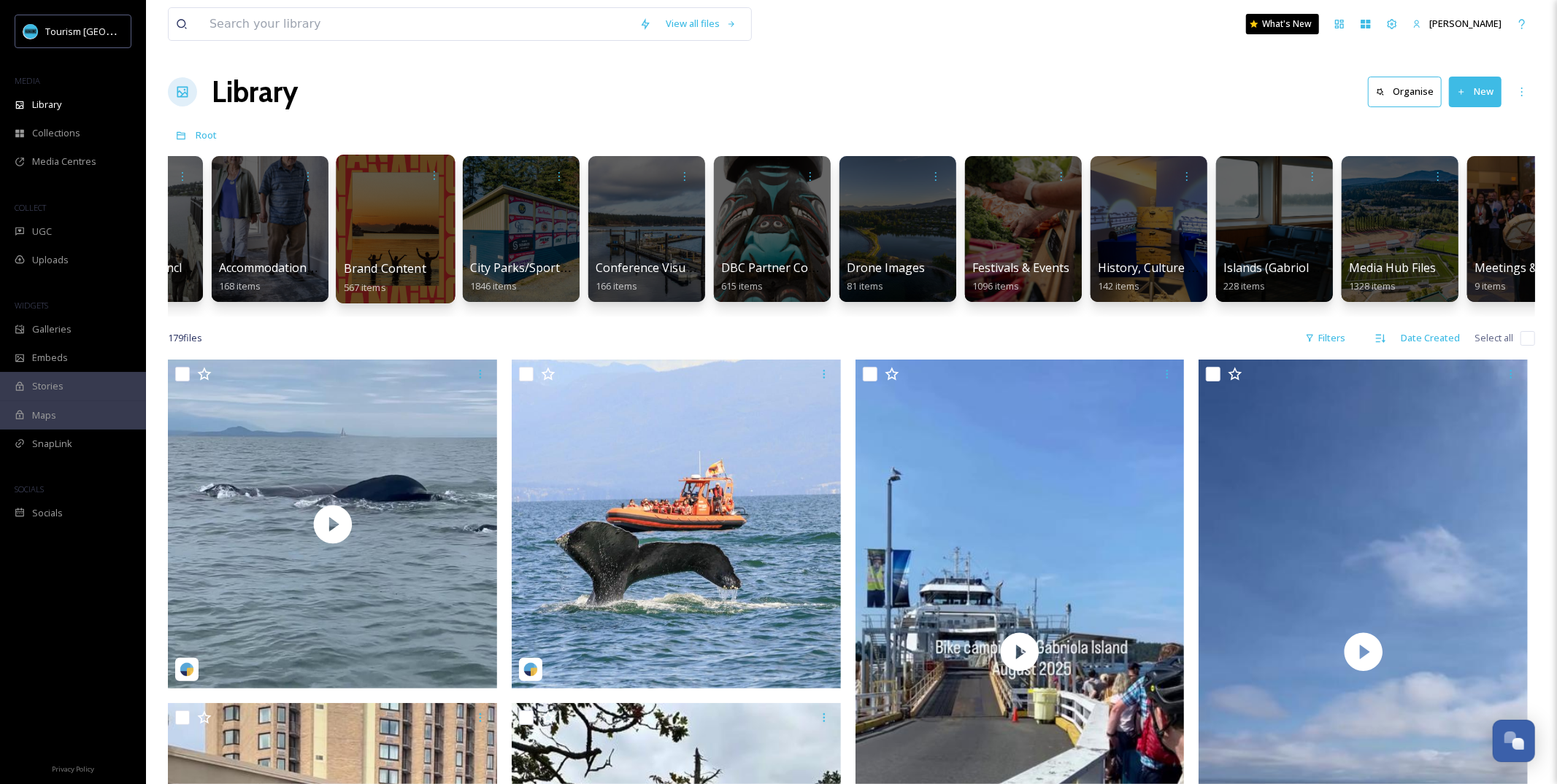
click at [410, 256] on div at bounding box center [395, 229] width 119 height 149
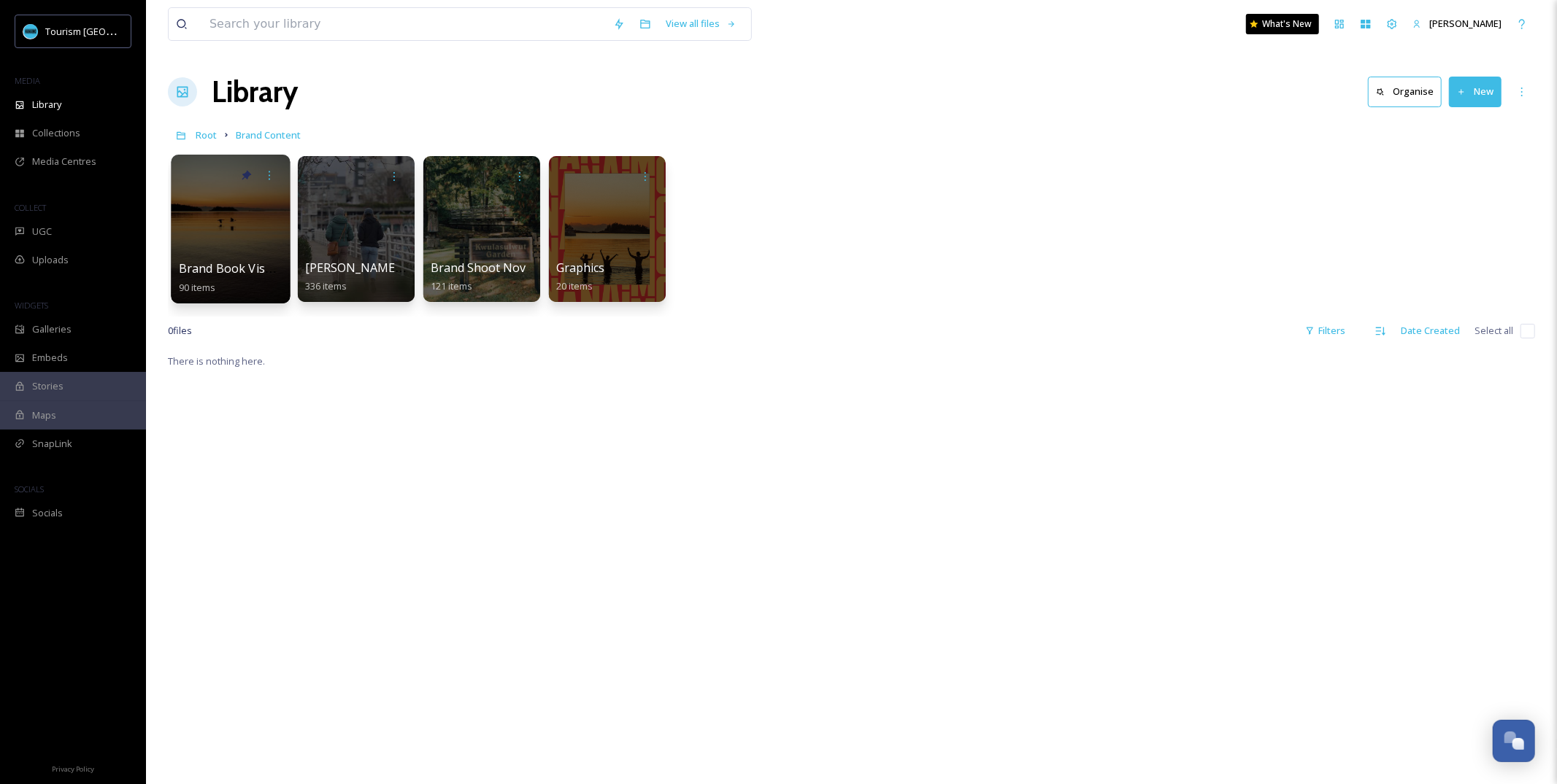
click at [209, 249] on div at bounding box center [230, 229] width 119 height 149
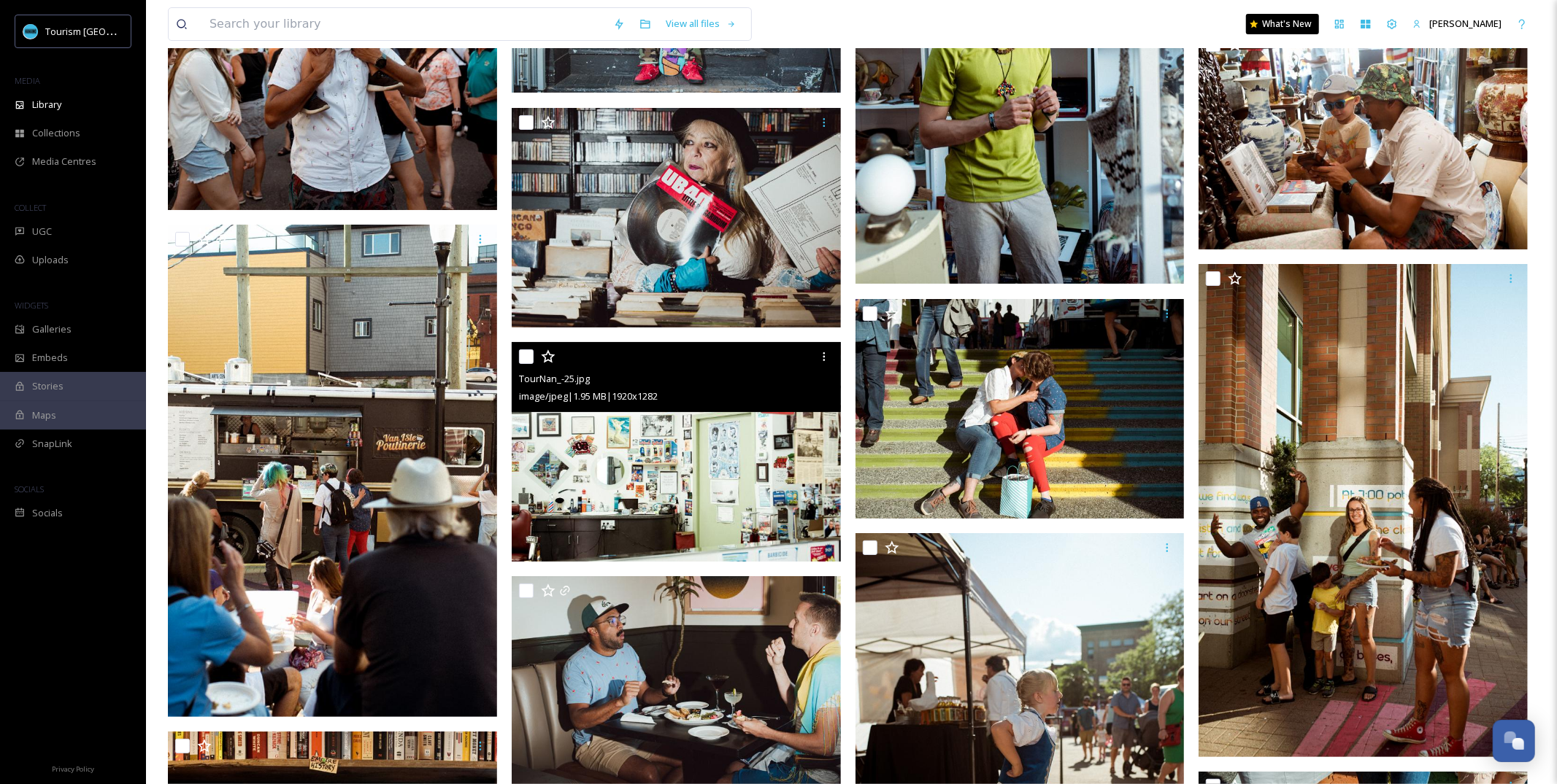
scroll to position [4386, 0]
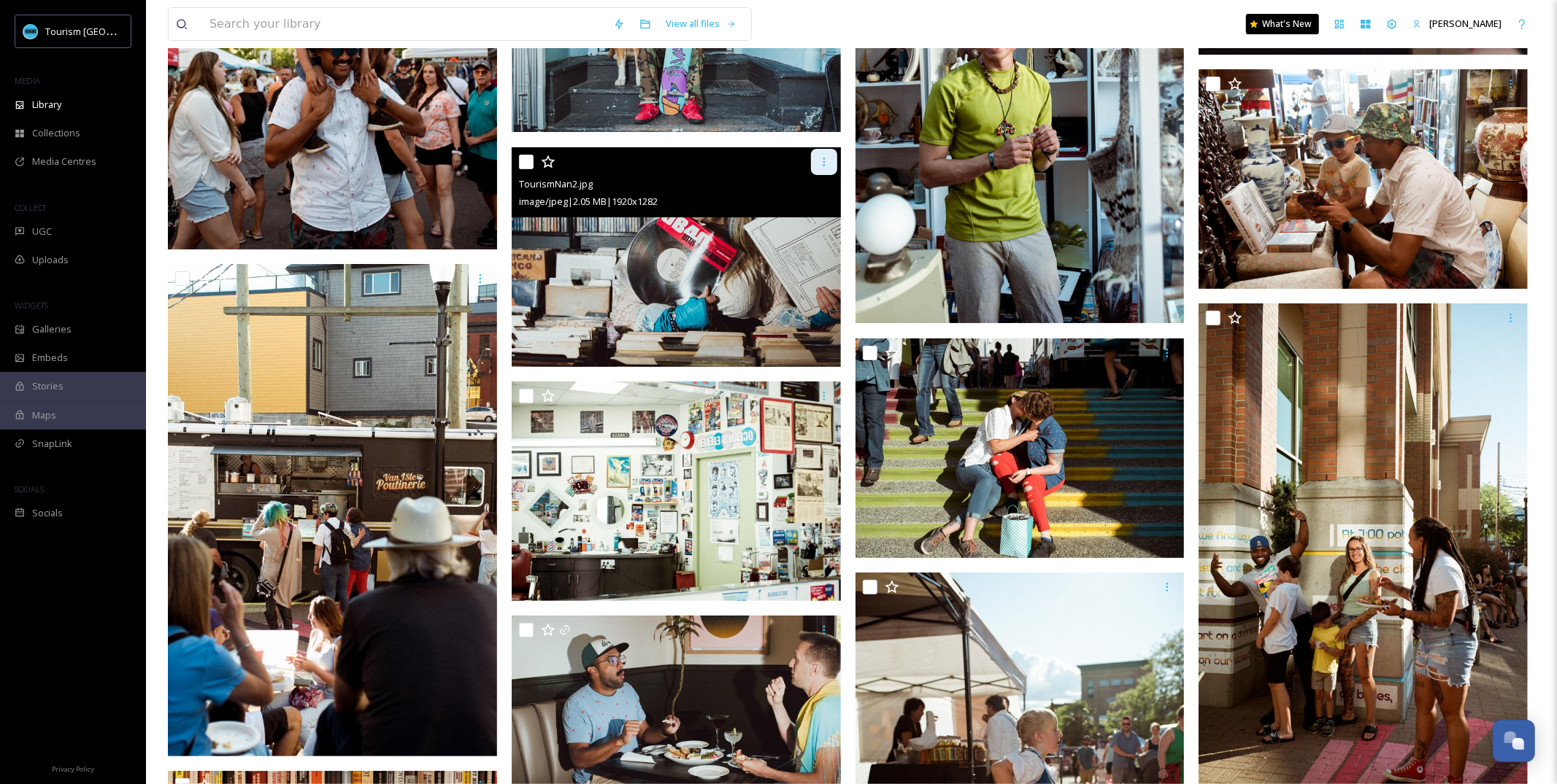
click at [825, 158] on icon at bounding box center [824, 161] width 11 height 11
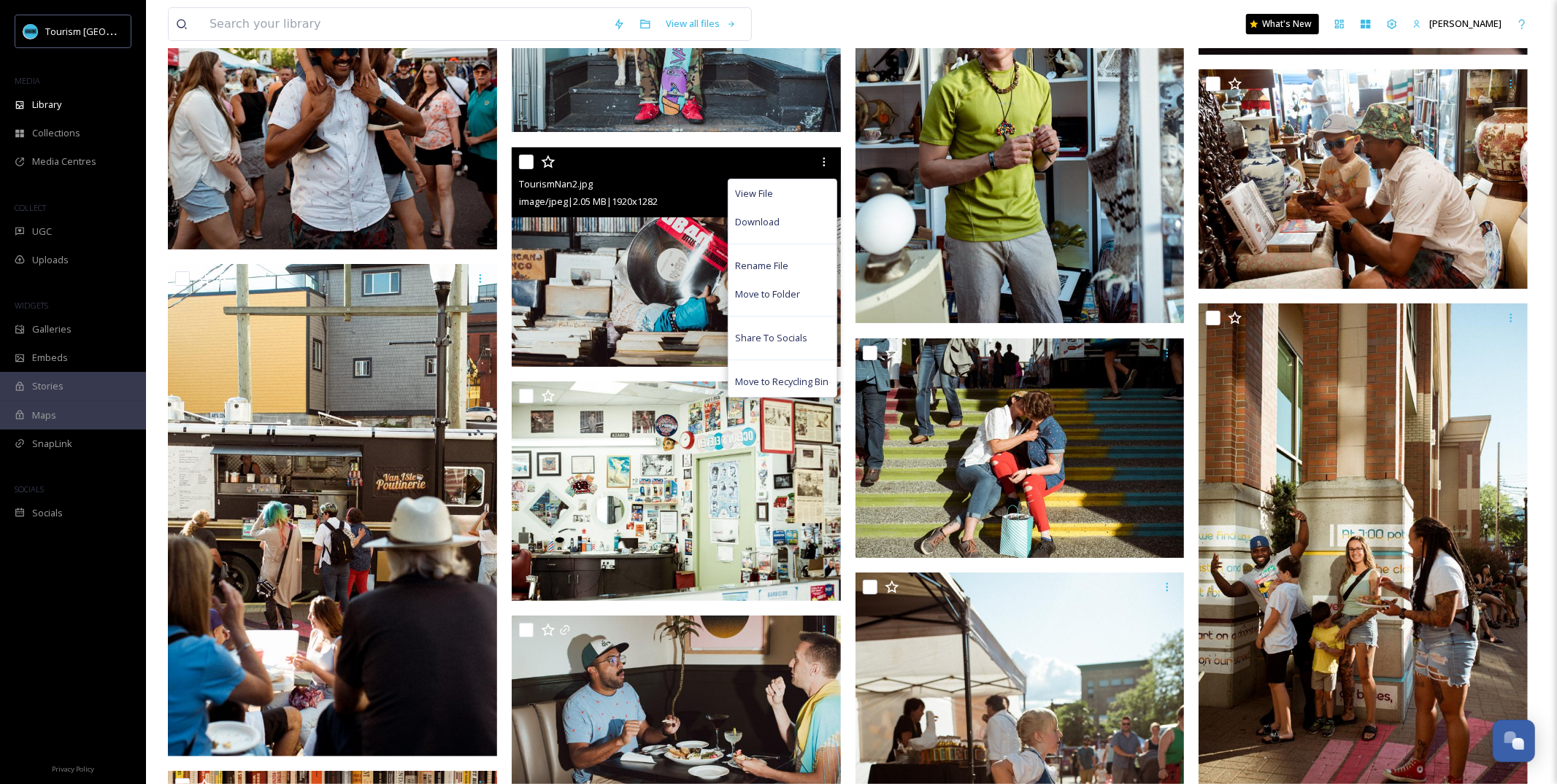
click at [659, 252] on img at bounding box center [676, 257] width 329 height 220
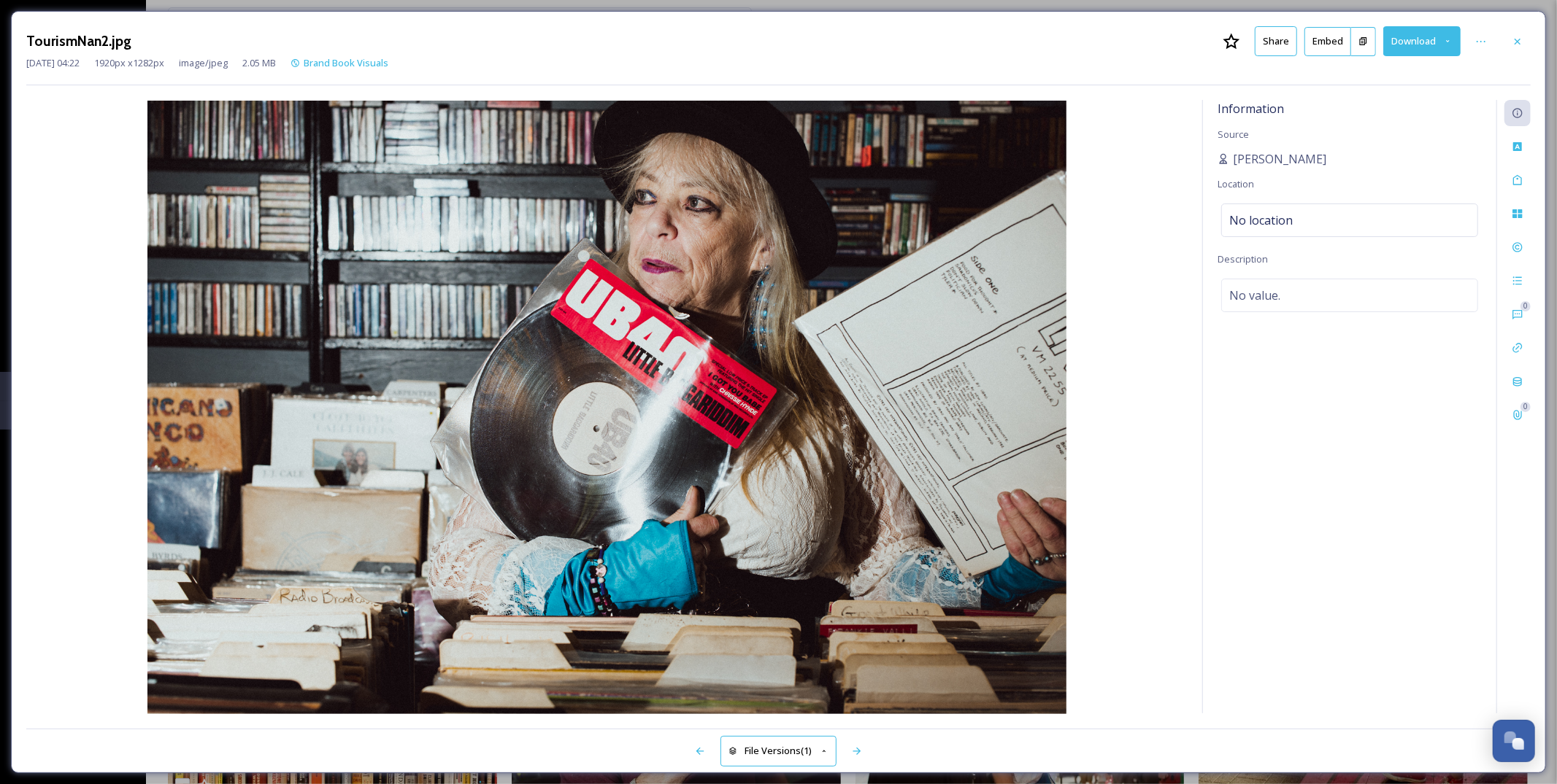
click at [1272, 43] on button "Share" at bounding box center [1275, 42] width 42 height 30
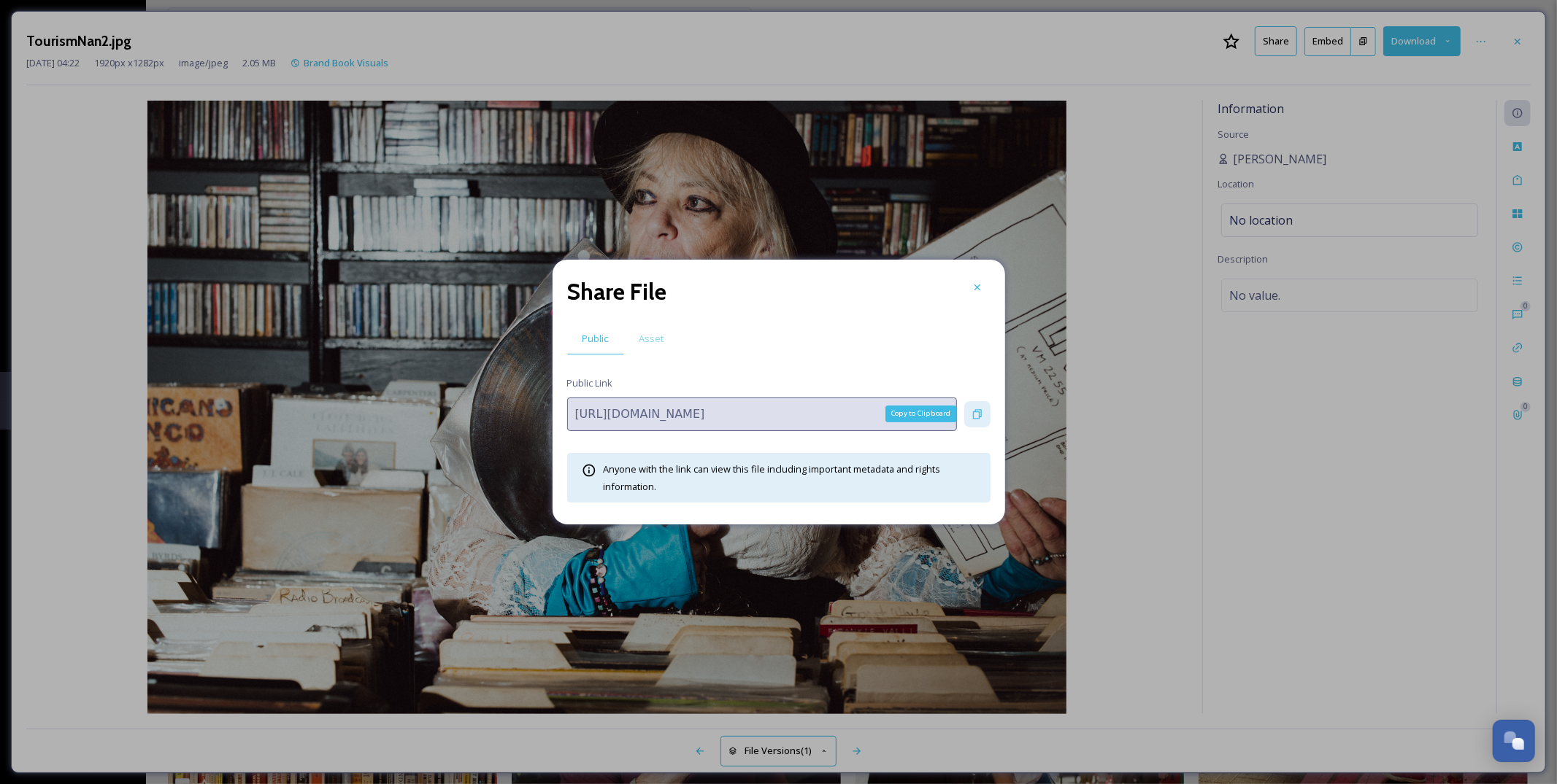
click at [973, 414] on icon at bounding box center [977, 414] width 8 height 9
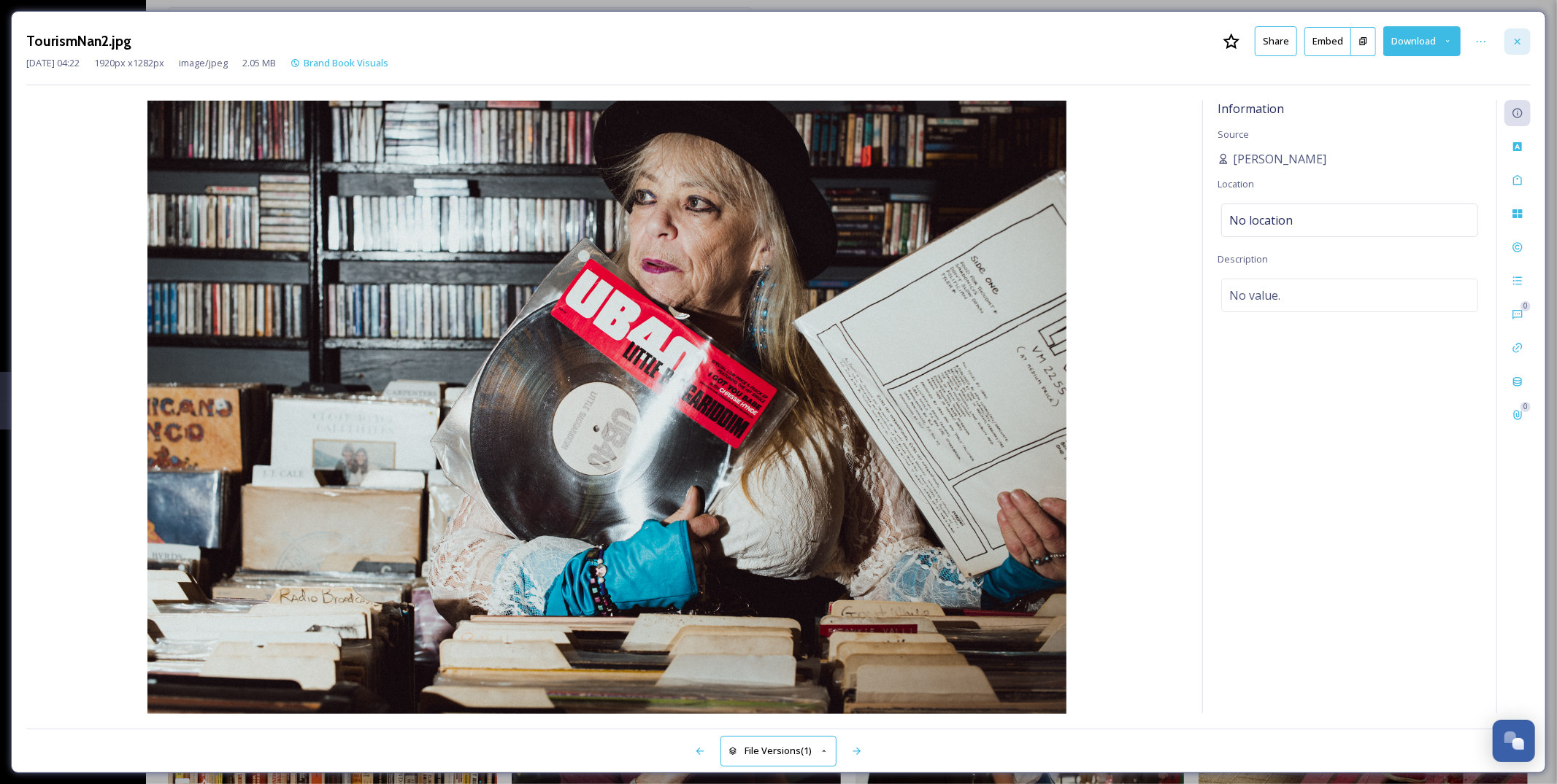
click at [1521, 46] on icon at bounding box center [1517, 42] width 11 height 11
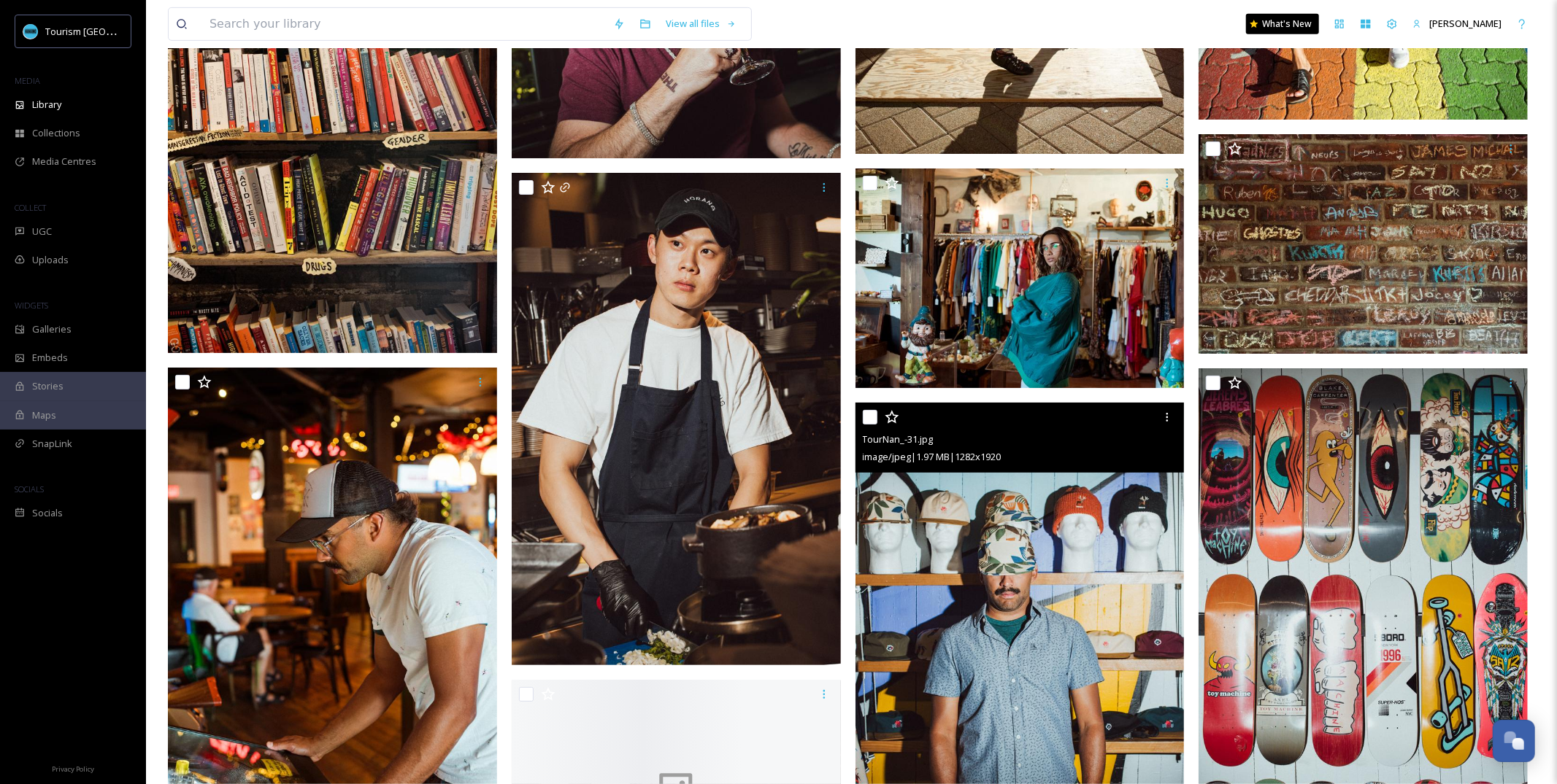
scroll to position [5670, 0]
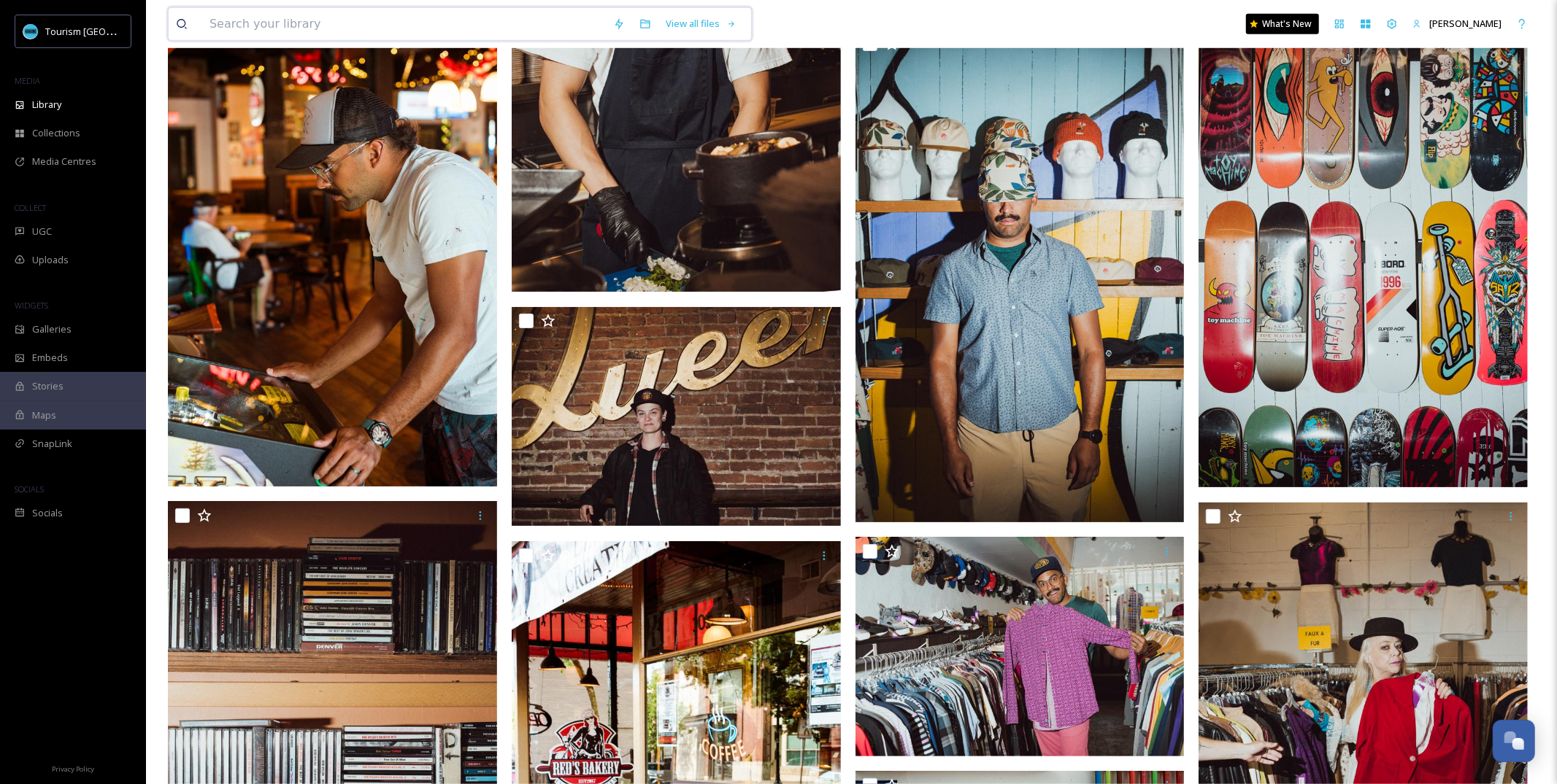
click at [411, 25] on input at bounding box center [404, 25] width 404 height 32
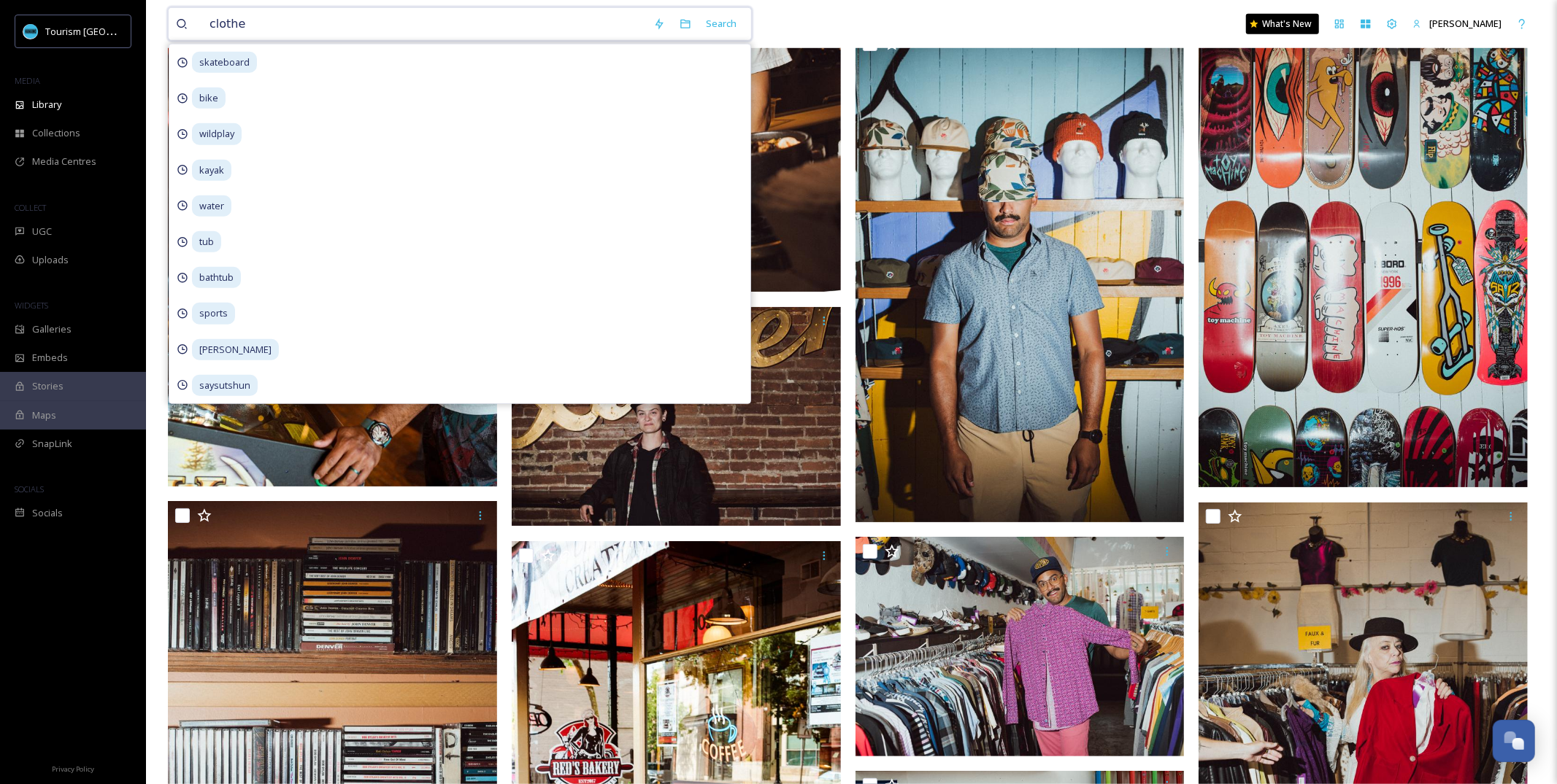
type input "clothes"
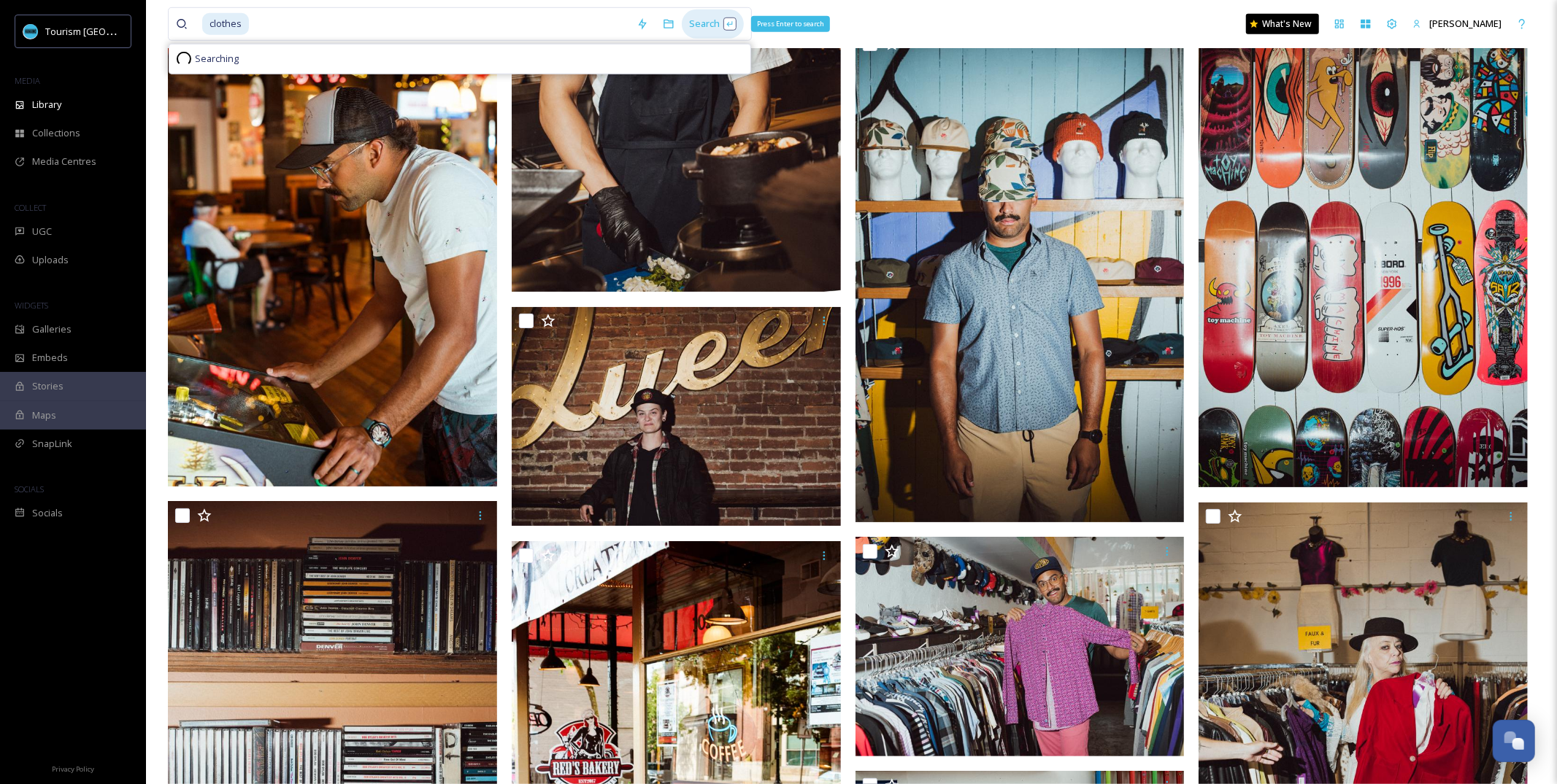
click at [707, 14] on div "Search Press Enter to search" at bounding box center [712, 24] width 62 height 28
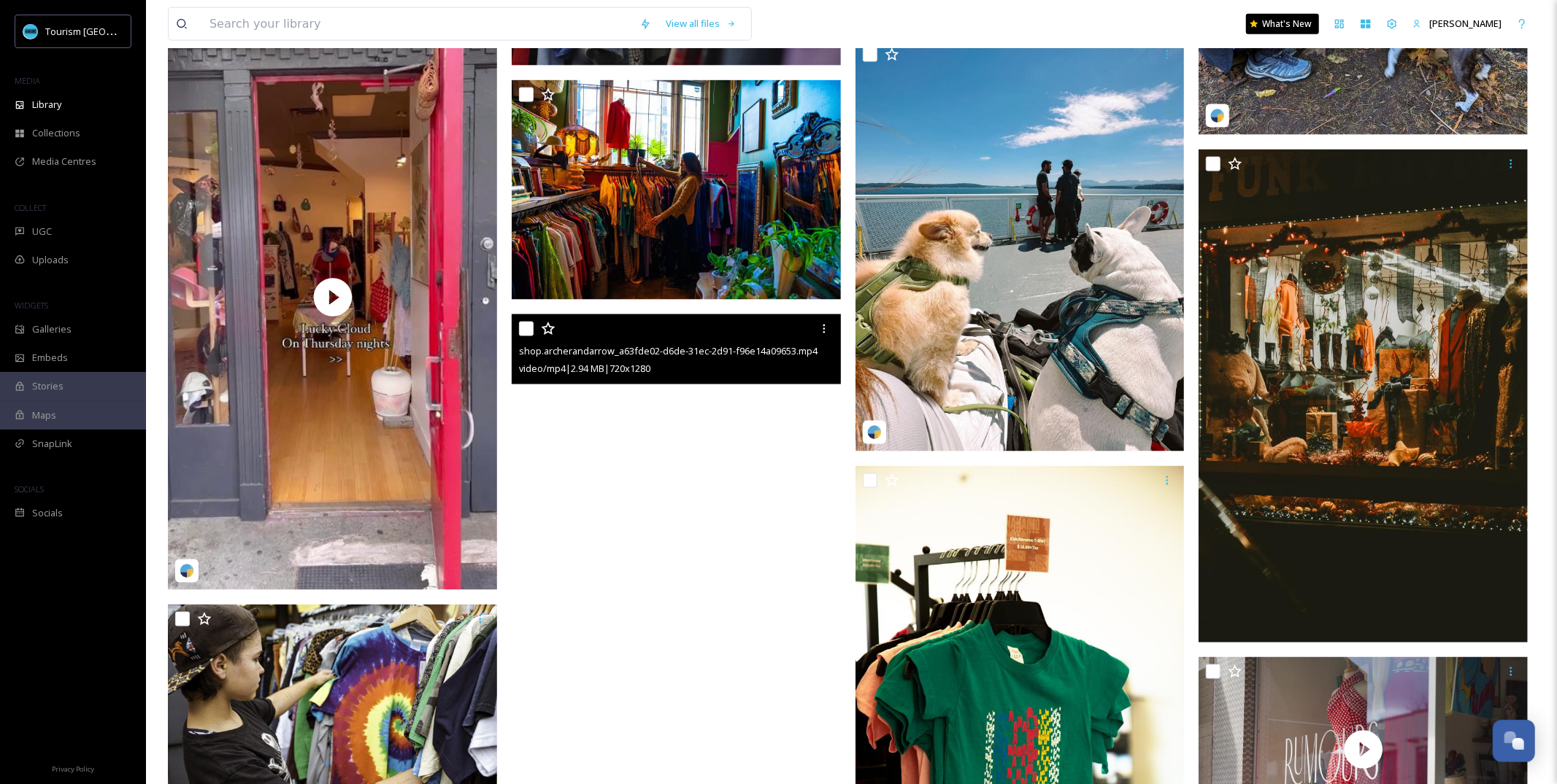
scroll to position [1382, 0]
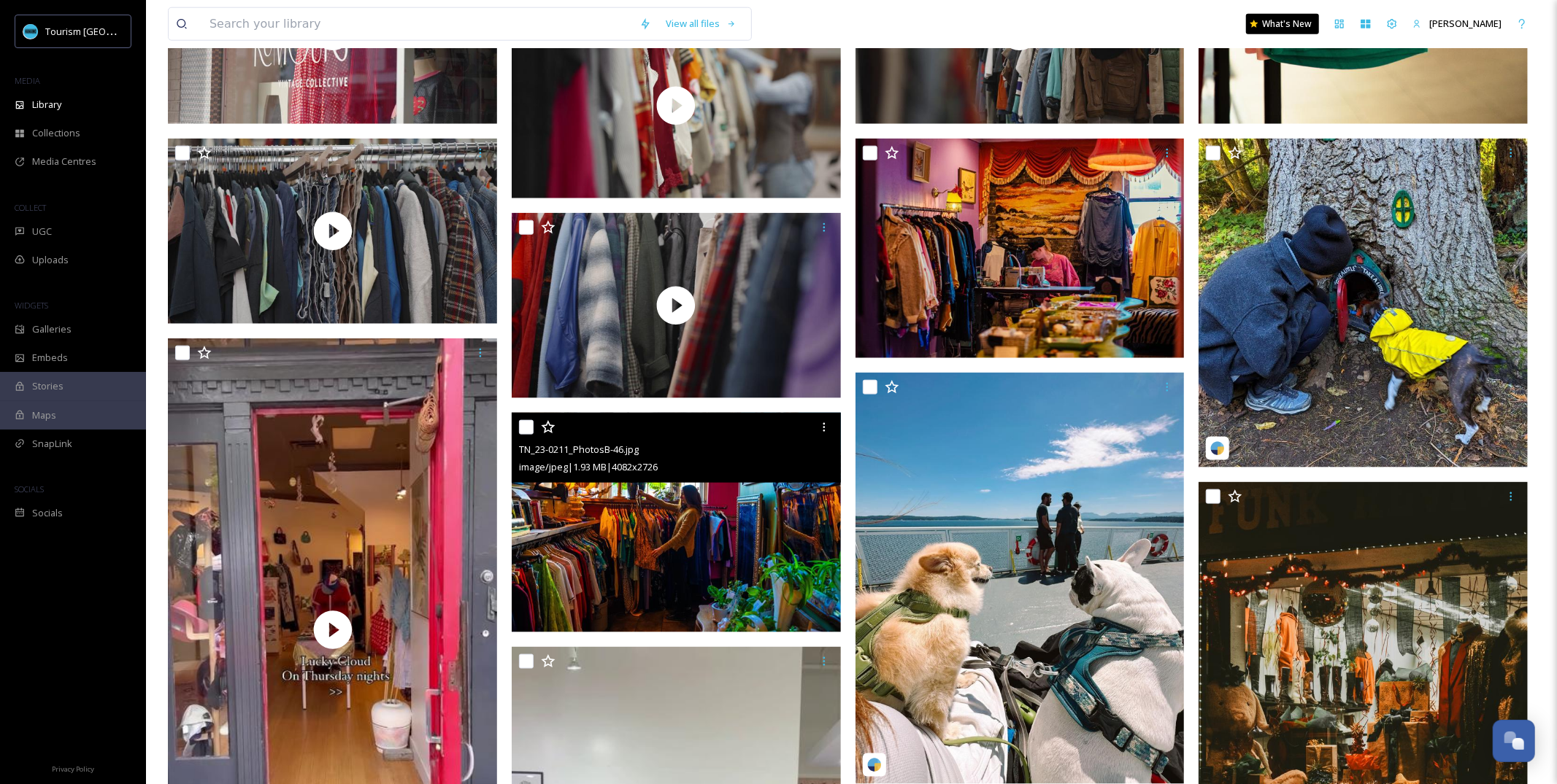
click at [712, 509] on img at bounding box center [676, 523] width 329 height 220
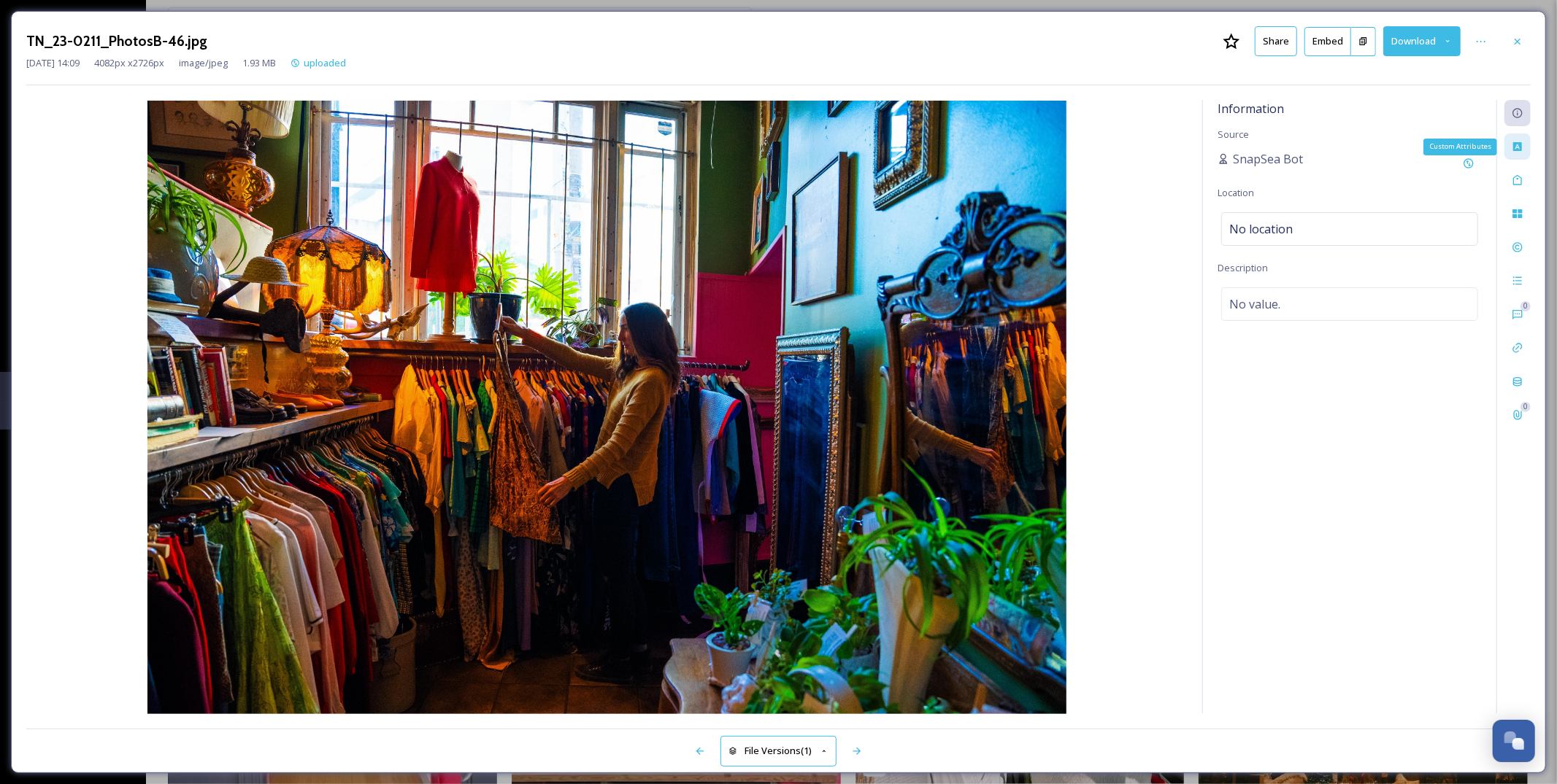
click at [1516, 156] on div "Custom Attributes" at bounding box center [1517, 147] width 26 height 26
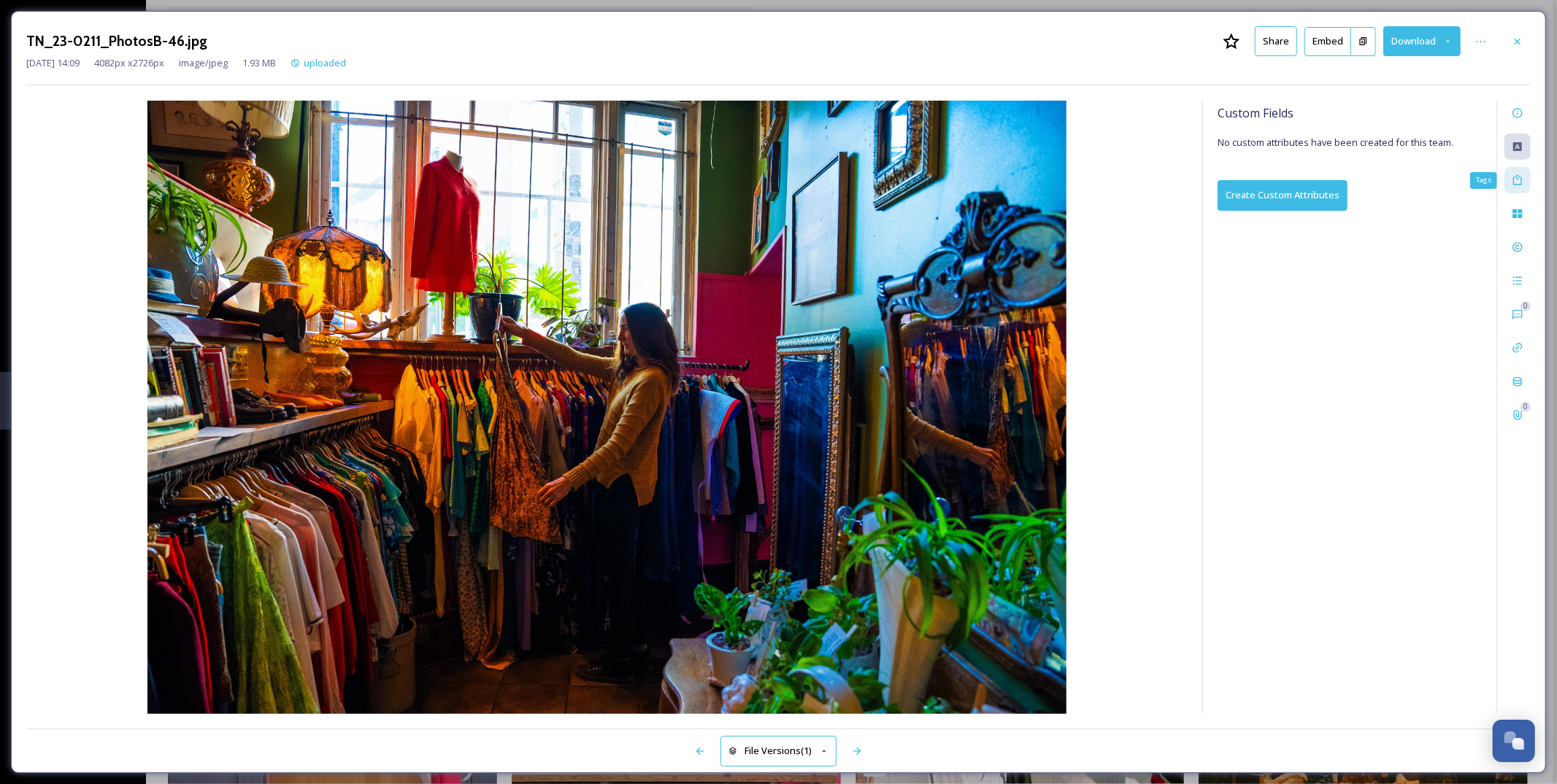
click at [1519, 175] on icon at bounding box center [1517, 180] width 11 height 11
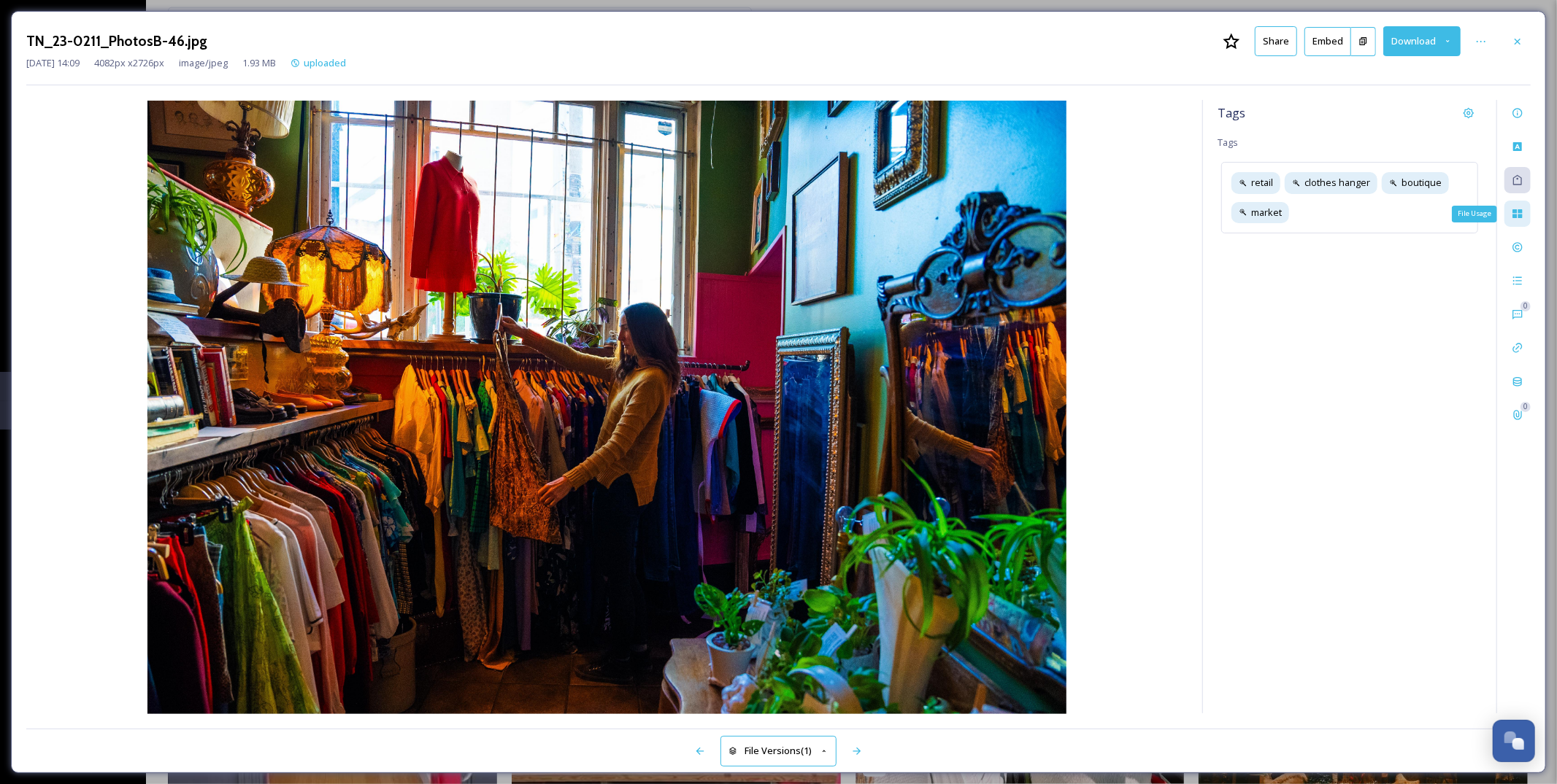
click at [1521, 214] on icon at bounding box center [1517, 213] width 11 height 11
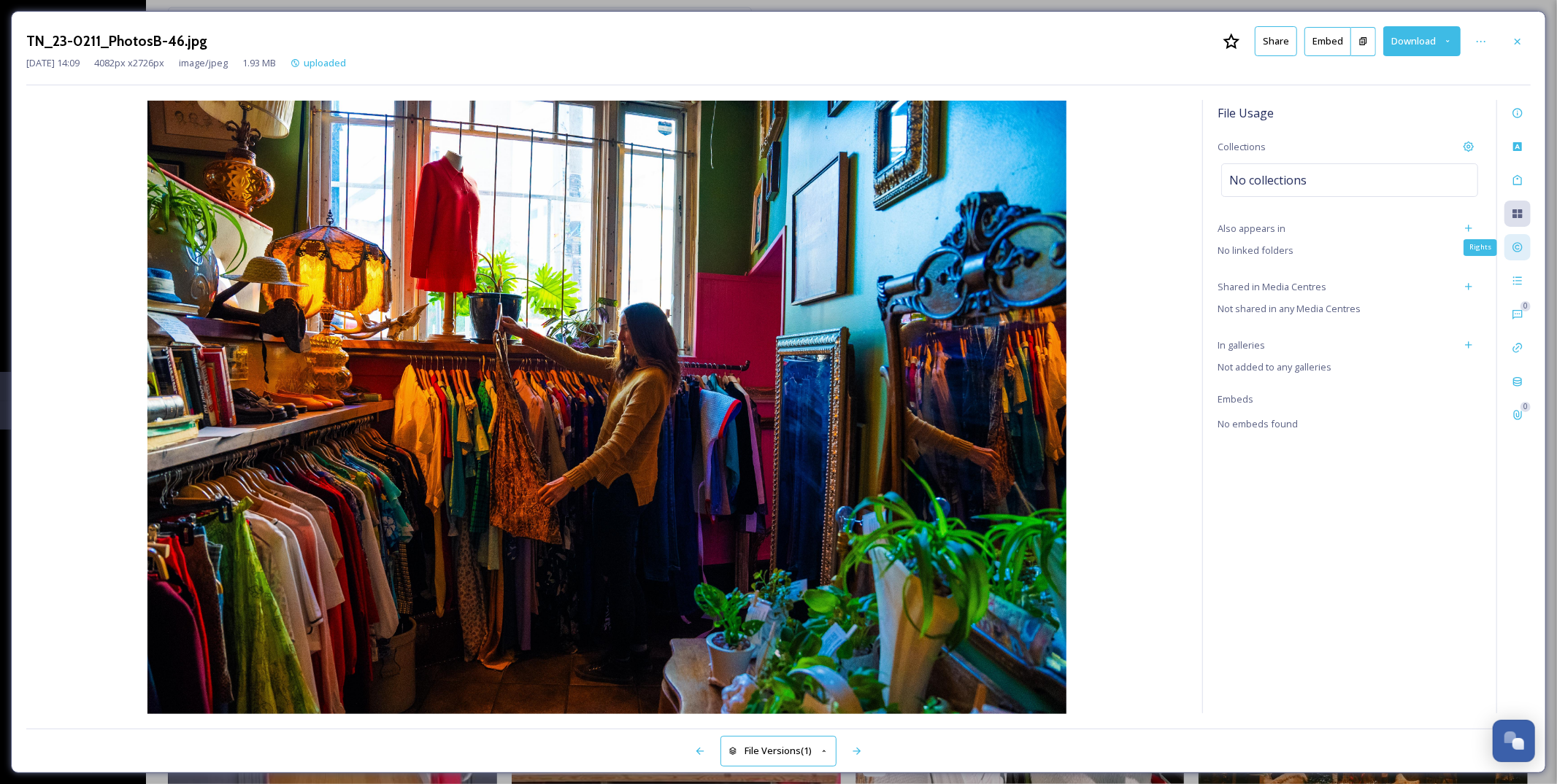
click at [1521, 246] on icon at bounding box center [1517, 247] width 11 height 11
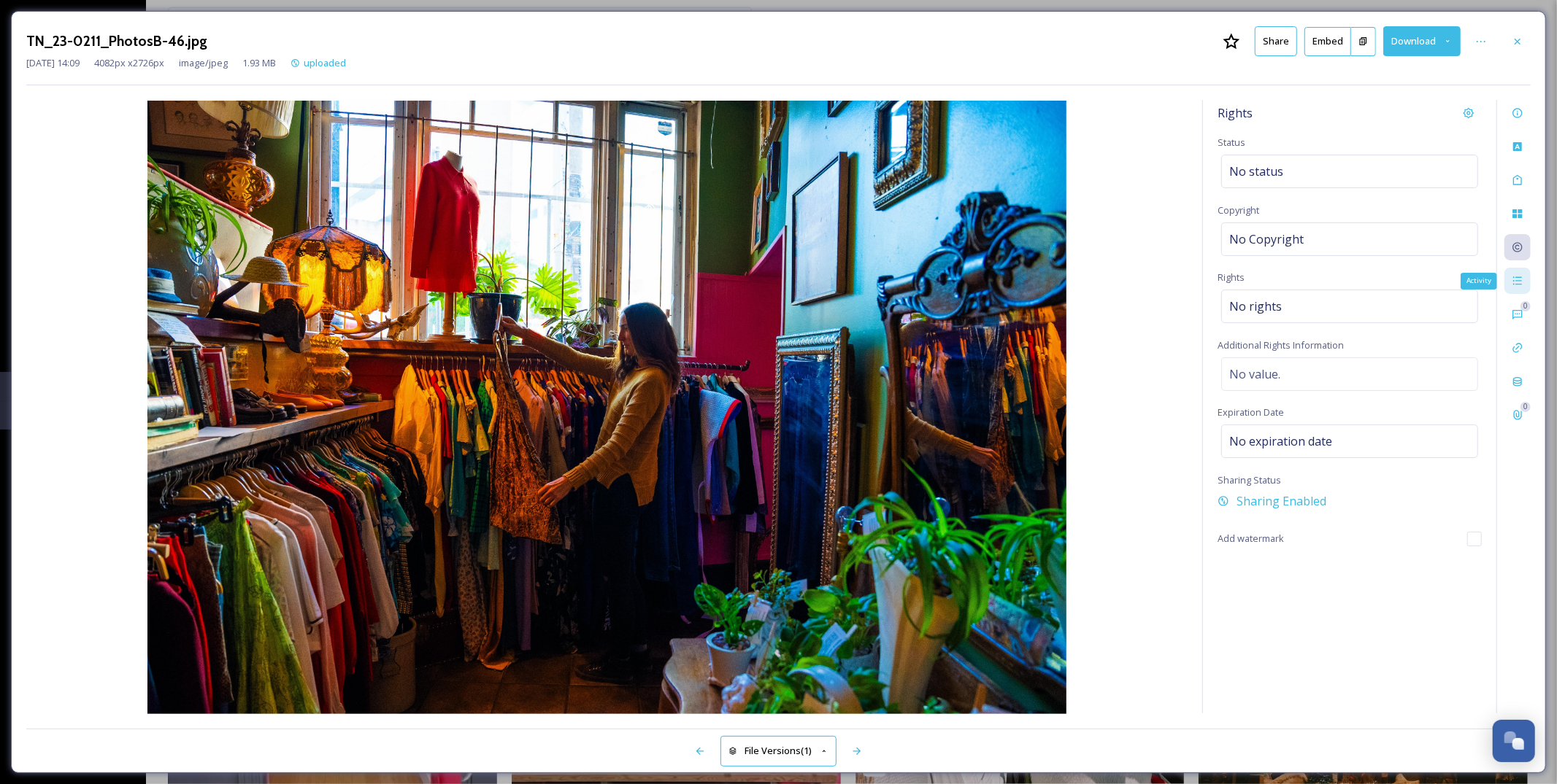
click at [1521, 292] on div "Activity" at bounding box center [1517, 281] width 26 height 26
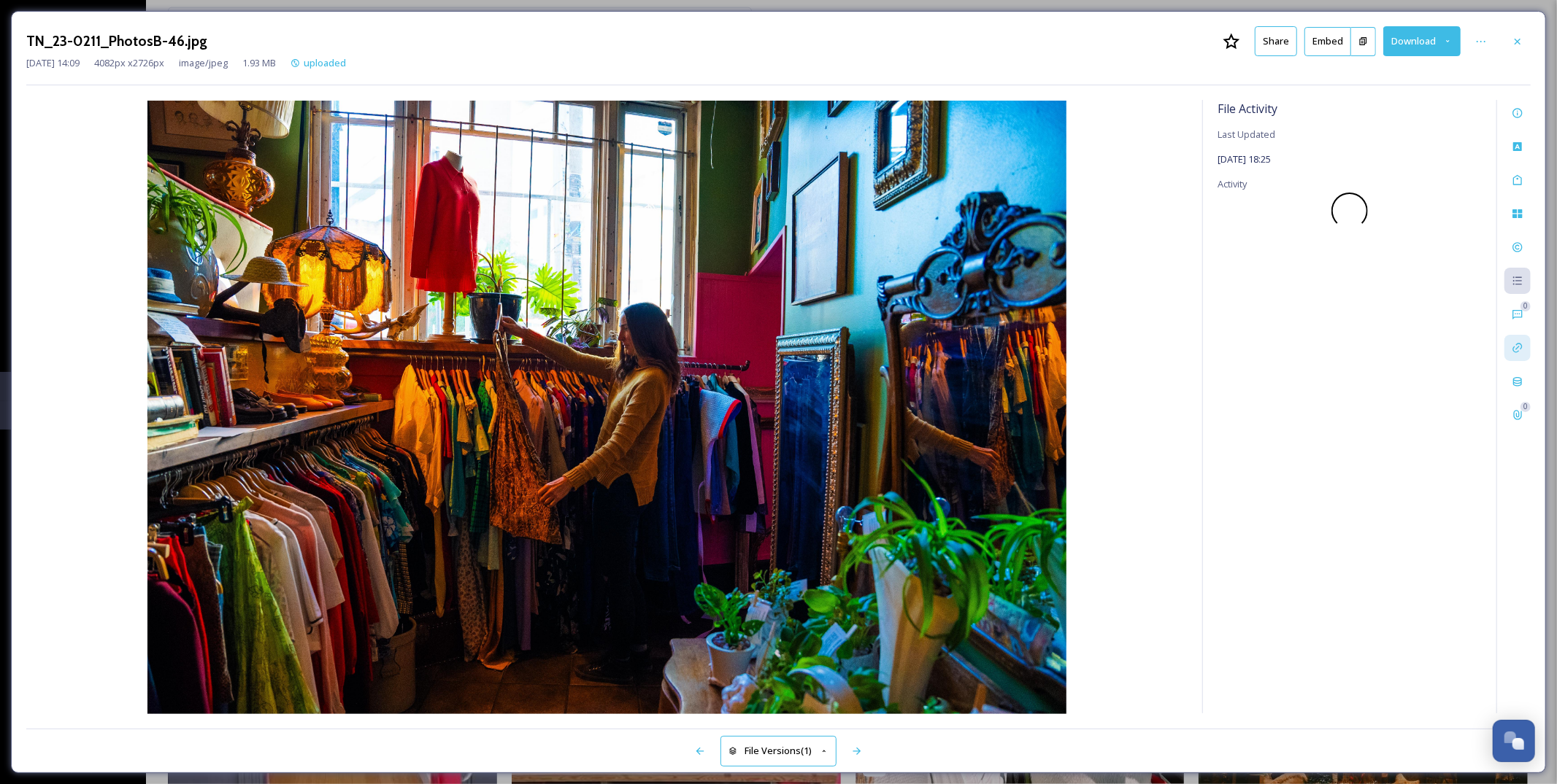
click at [1521, 342] on icon at bounding box center [1517, 348] width 11 height 11
click at [1520, 308] on div "0" at bounding box center [1525, 306] width 10 height 10
click at [1524, 398] on div "0 0" at bounding box center [1513, 407] width 34 height 613
click at [1519, 388] on icon at bounding box center [1517, 381] width 11 height 11
click at [1519, 418] on icon at bounding box center [1517, 415] width 11 height 11
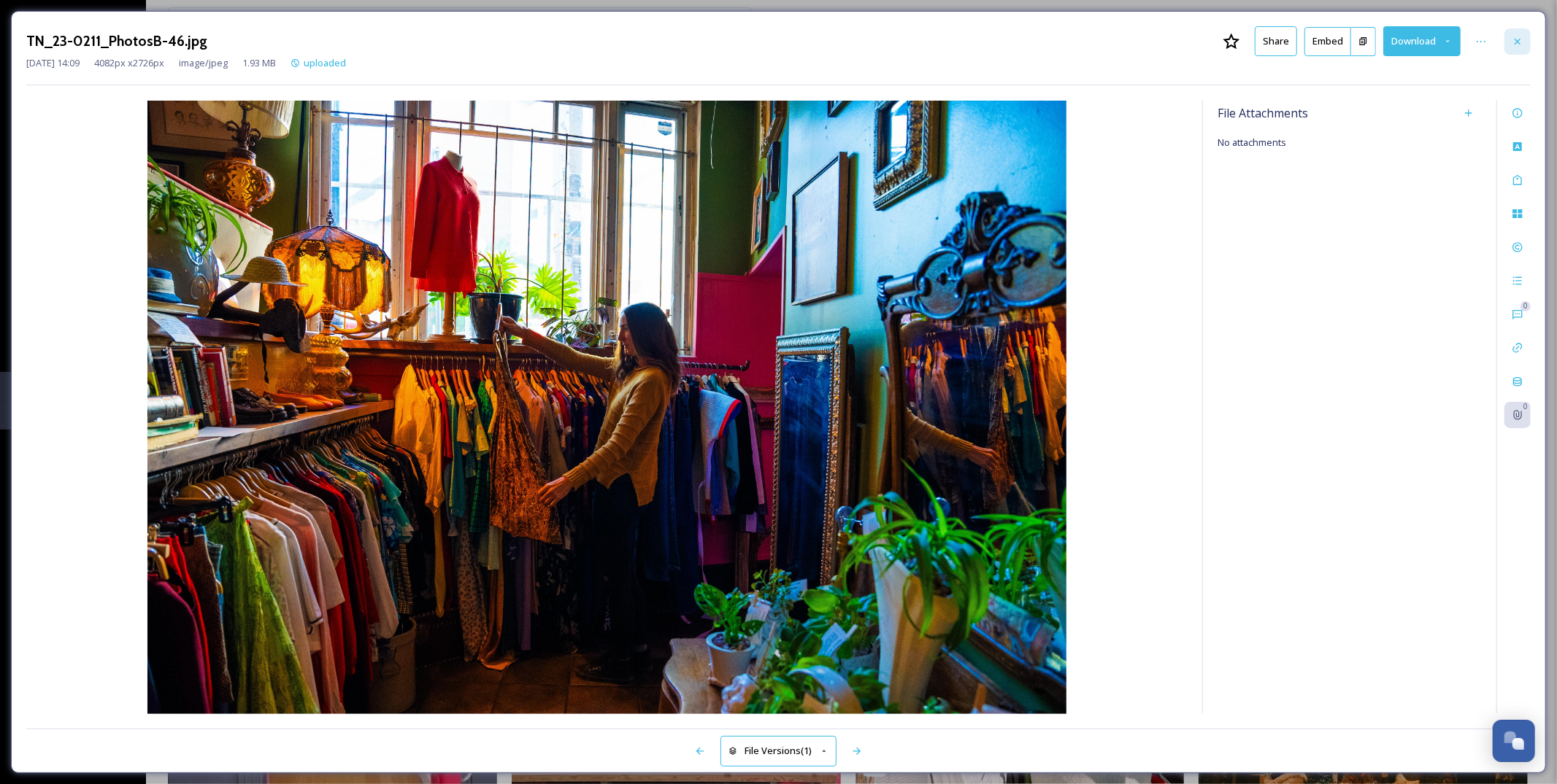
click at [1512, 47] on div at bounding box center [1517, 42] width 26 height 26
